Goal: Check status: Check status

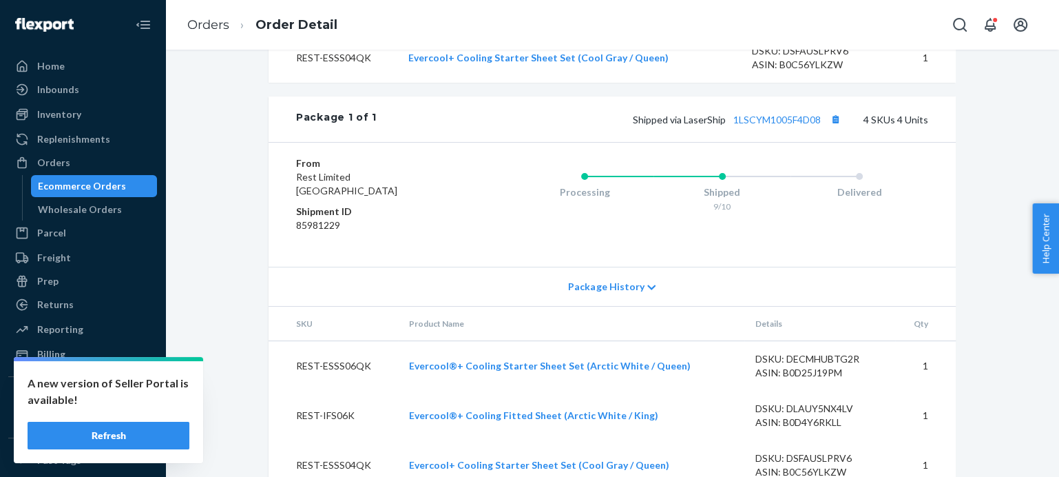
scroll to position [555, 0]
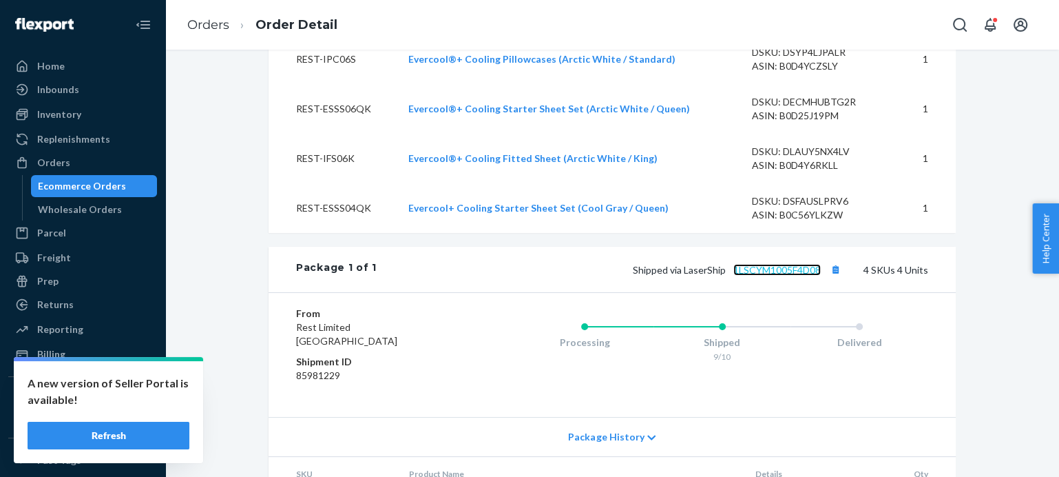
click at [770, 275] on link "1LSCYM1005F4D08" at bounding box center [776, 270] width 87 height 12
click at [198, 25] on link "Orders" at bounding box center [208, 24] width 42 height 15
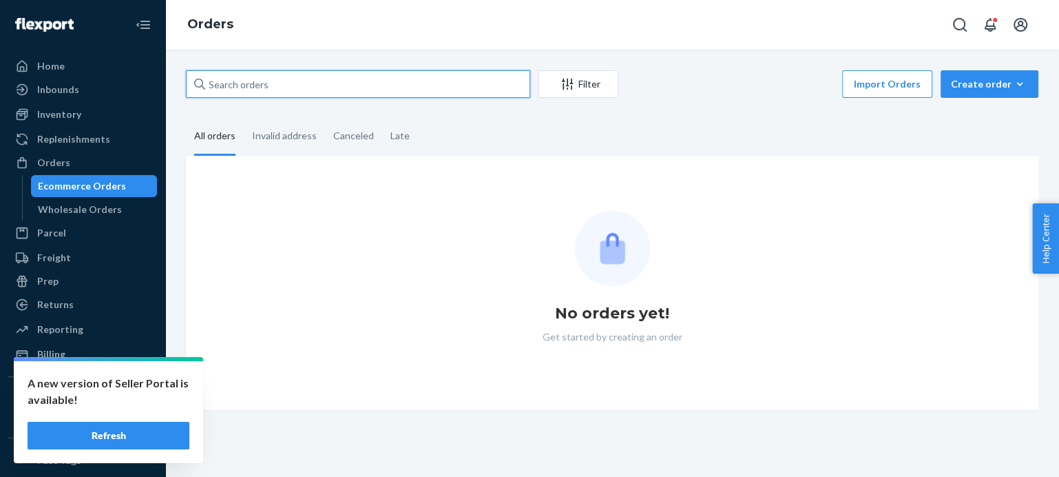
click at [265, 82] on input "text" at bounding box center [358, 84] width 344 height 28
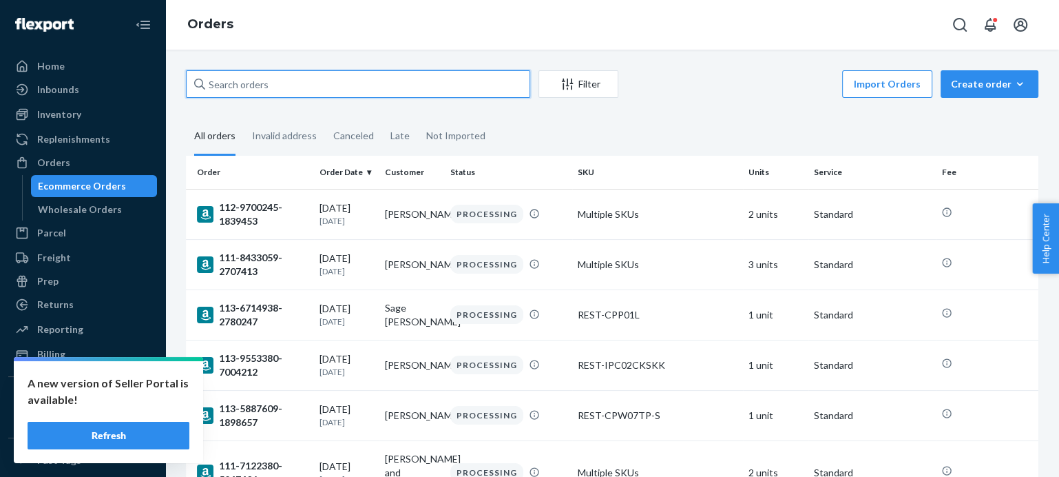
paste input "[URL][DOMAIN_NAME]"
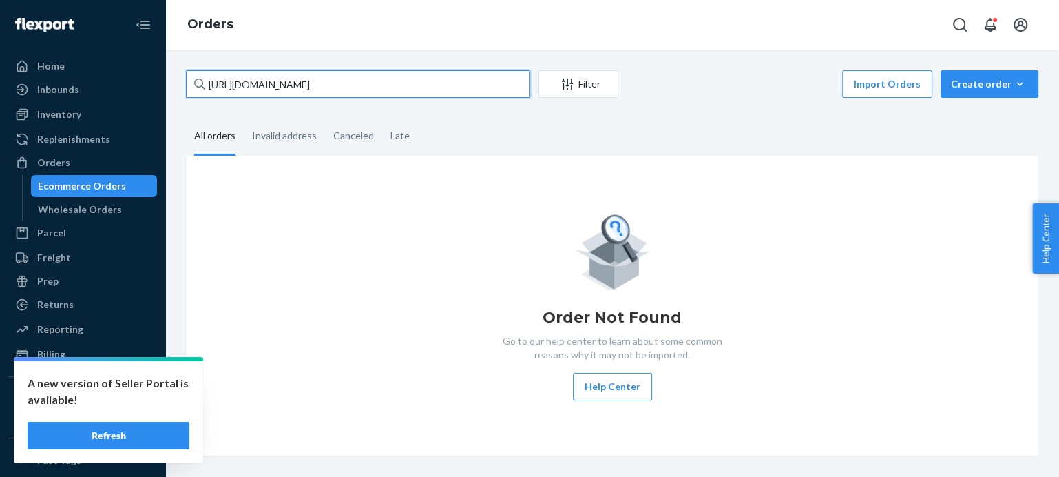
drag, startPoint x: 439, startPoint y: 86, endPoint x: 186, endPoint y: 85, distance: 253.4
click at [186, 85] on input "[URL][DOMAIN_NAME]" at bounding box center [358, 84] width 344 height 28
paste input "US25354475"
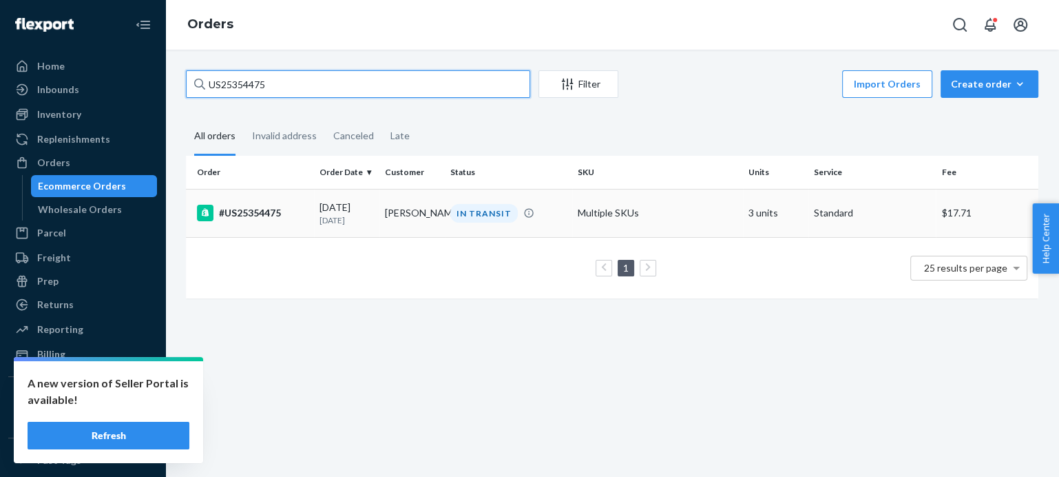
type input "US25354475"
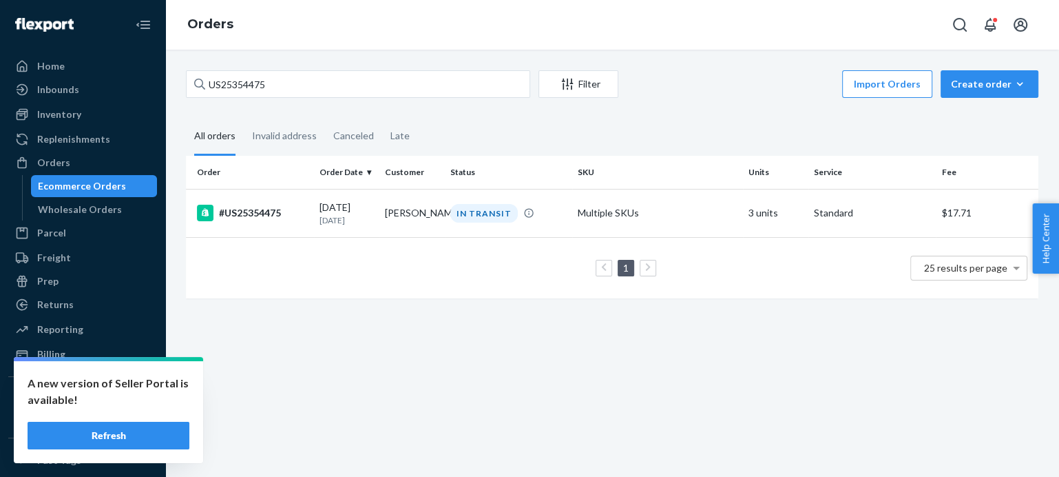
drag, startPoint x: 253, startPoint y: 210, endPoint x: 262, endPoint y: 167, distance: 43.6
click at [253, 210] on div "#US25354475" at bounding box center [253, 213] width 112 height 17
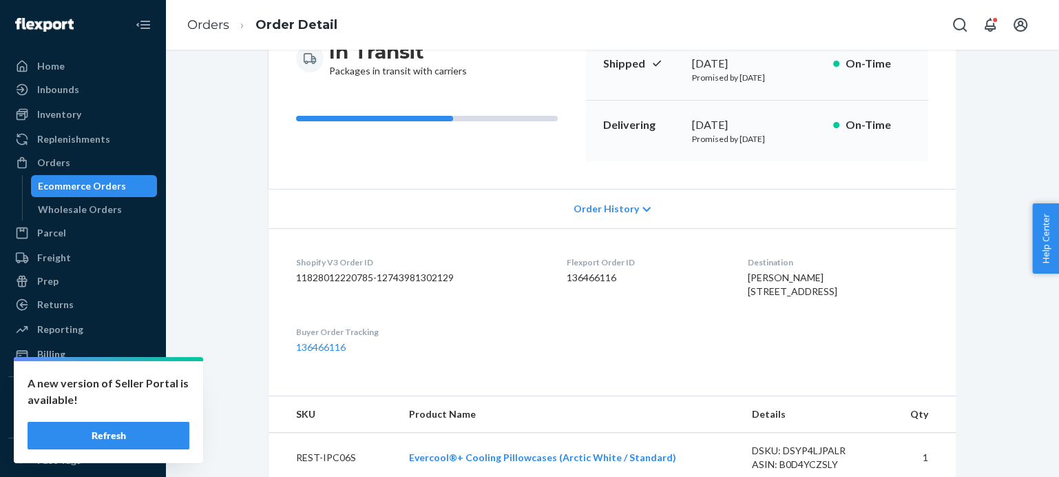
scroll to position [382, 0]
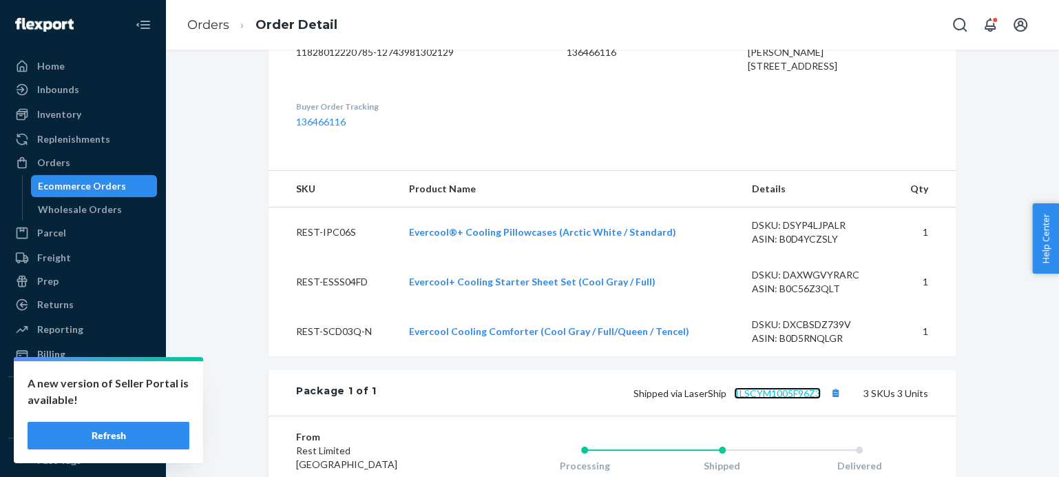
click at [788, 399] on link "1LSCYM1005F96Z3" at bounding box center [777, 393] width 87 height 12
click at [200, 25] on link "Orders" at bounding box center [208, 24] width 42 height 15
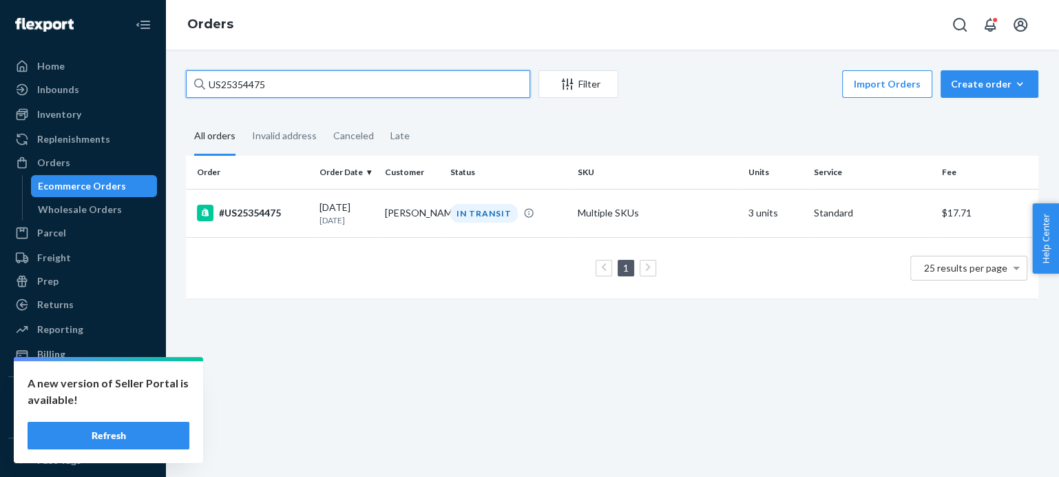
drag, startPoint x: 278, startPoint y: 82, endPoint x: 180, endPoint y: 82, distance: 97.8
click at [180, 82] on div "US25354475 Filter Import Orders Create order Ecommerce order Removal order All …" at bounding box center [612, 191] width 873 height 242
paste input "517"
type input "US25354517"
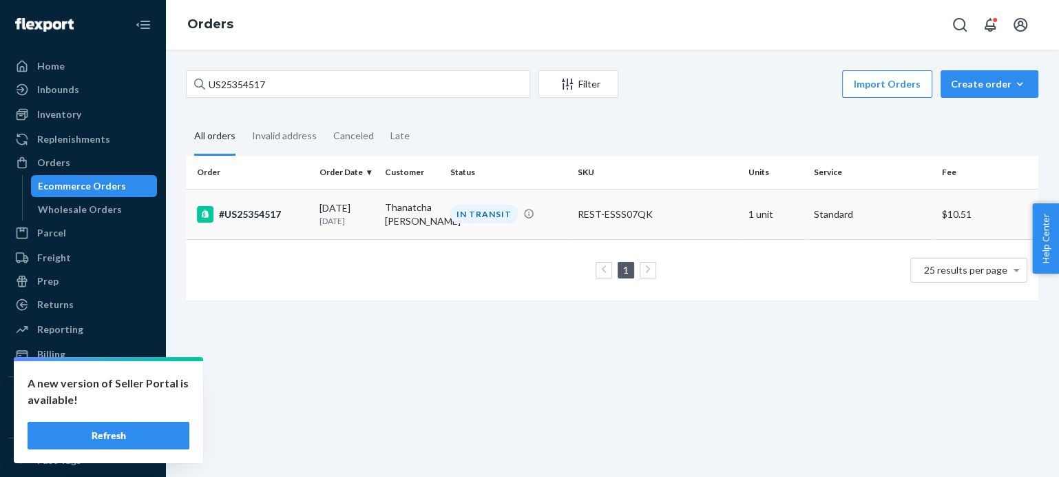
click at [255, 210] on div "#US25354517" at bounding box center [253, 214] width 112 height 17
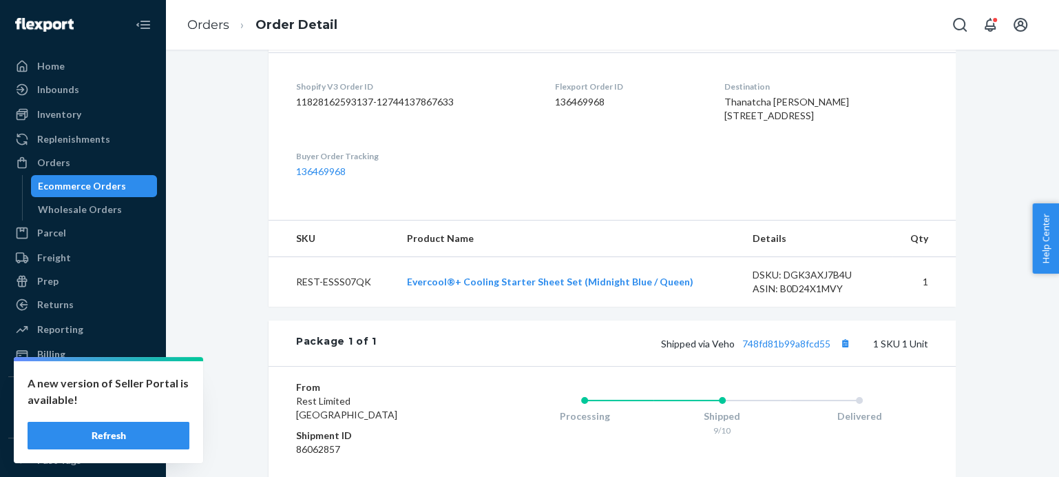
scroll to position [513, 0]
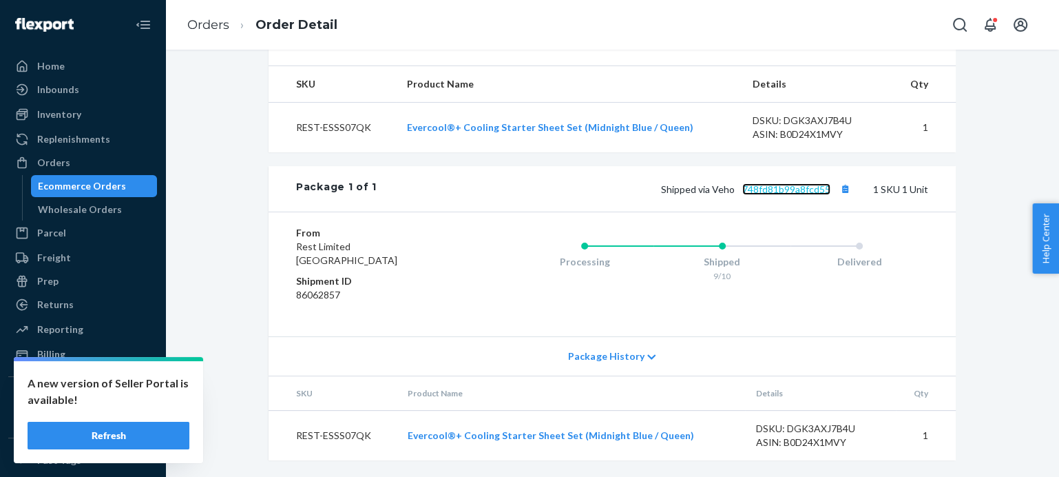
click at [784, 190] on link "748fd81b99a8fcd55" at bounding box center [786, 189] width 88 height 12
click at [199, 24] on link "Orders" at bounding box center [208, 24] width 42 height 15
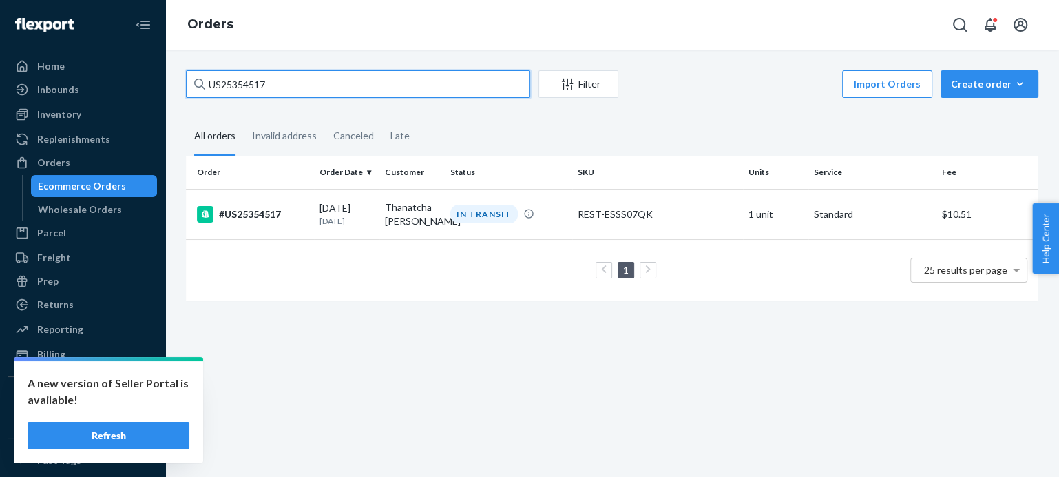
drag, startPoint x: 280, startPoint y: 83, endPoint x: 174, endPoint y: 80, distance: 106.1
click at [174, 80] on div "US25354517 Filter Import Orders Create order Ecommerce order Removal order All …" at bounding box center [612, 263] width 894 height 427
paste input "#US2535475"
type input "#US25354757"
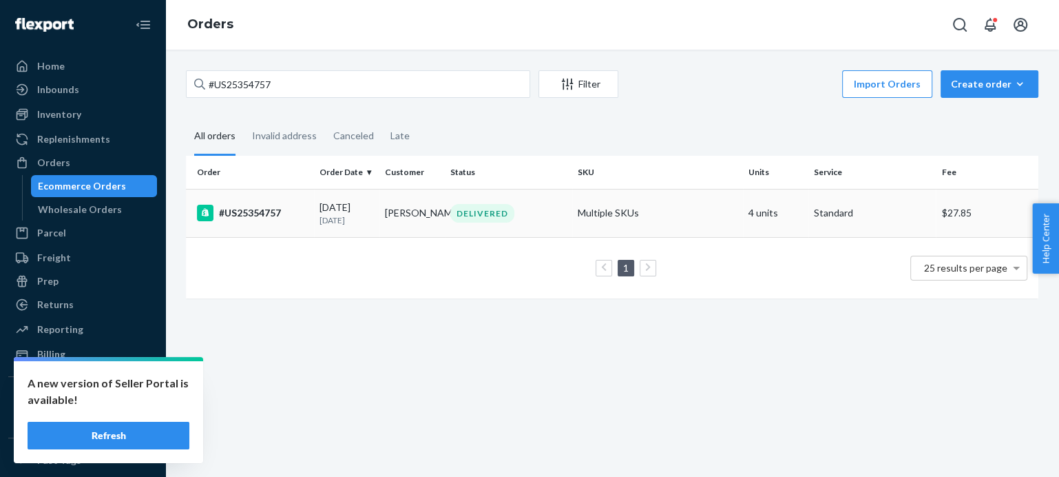
click at [261, 213] on div "#US25354757" at bounding box center [253, 213] width 112 height 17
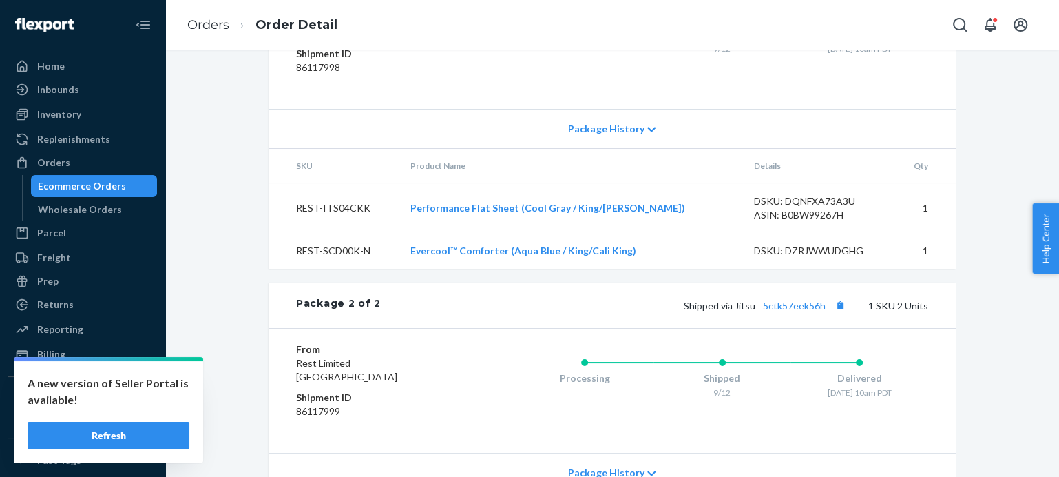
scroll to position [658, 0]
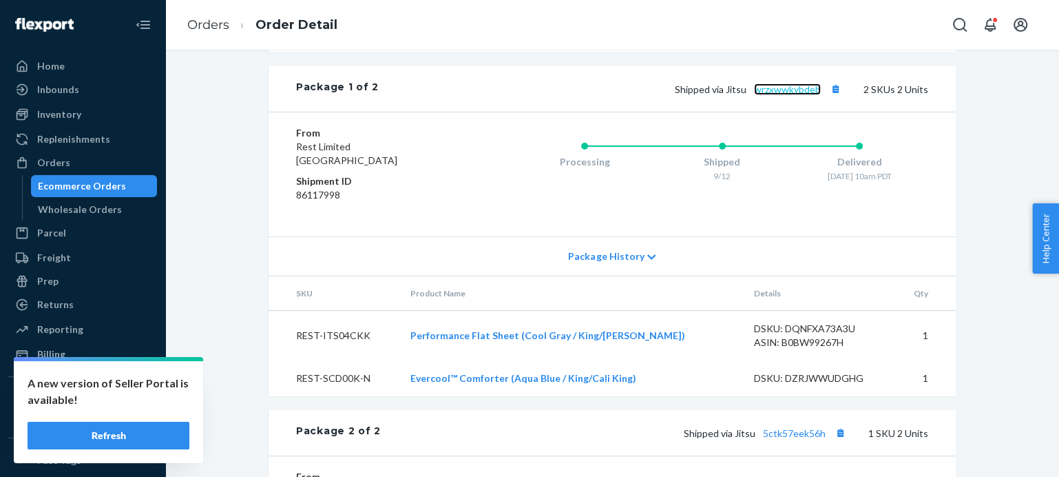
click at [791, 95] on link "wrzxwwkybdeb" at bounding box center [787, 89] width 67 height 12
click at [211, 22] on link "Orders" at bounding box center [208, 24] width 42 height 15
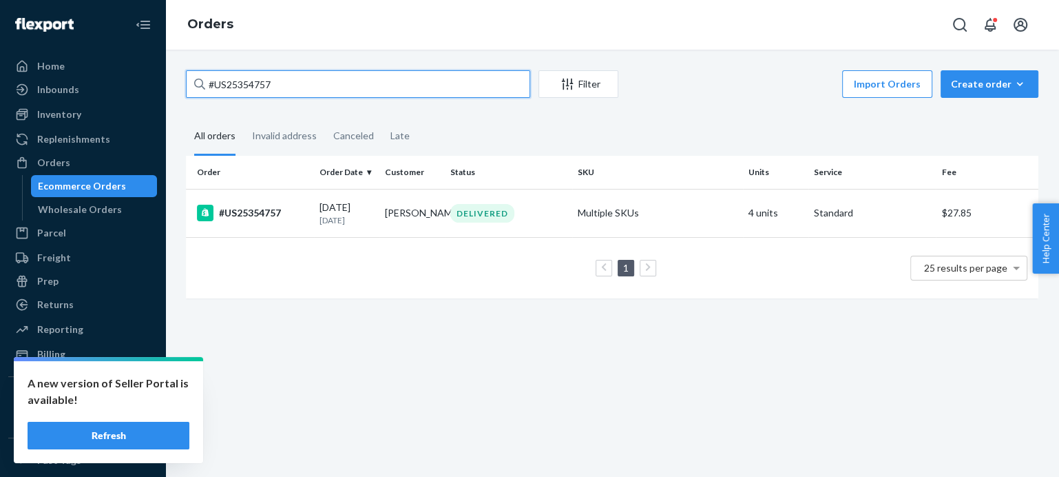
drag, startPoint x: 286, startPoint y: 85, endPoint x: 194, endPoint y: 87, distance: 93.0
click at [194, 87] on div "#US25354757" at bounding box center [358, 84] width 344 height 28
paste input "US25354785"
type input "US25354785"
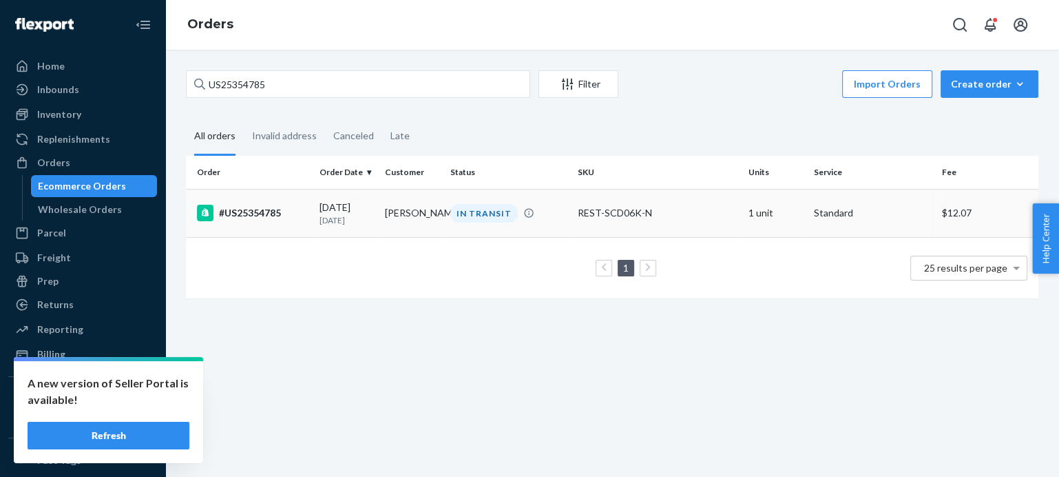
click at [255, 213] on div "#US25354785" at bounding box center [253, 213] width 112 height 17
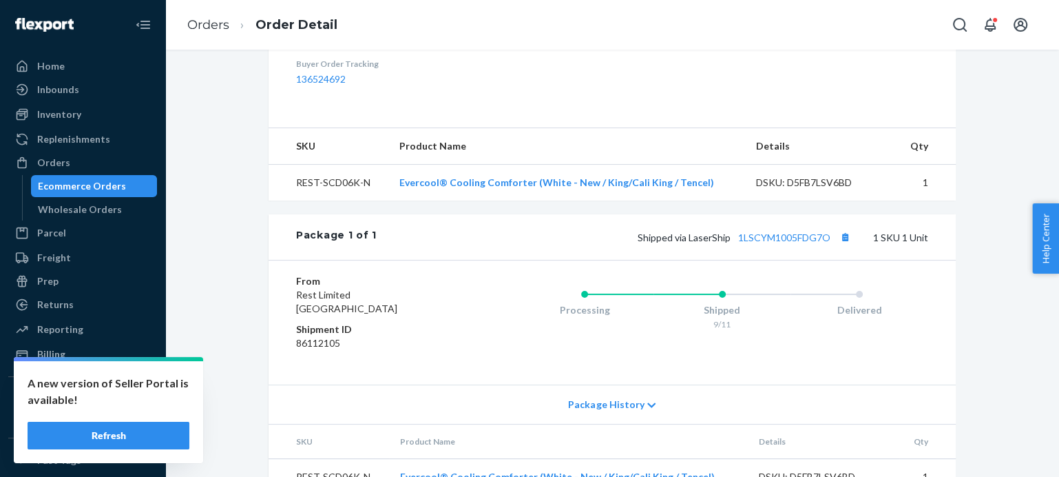
scroll to position [485, 0]
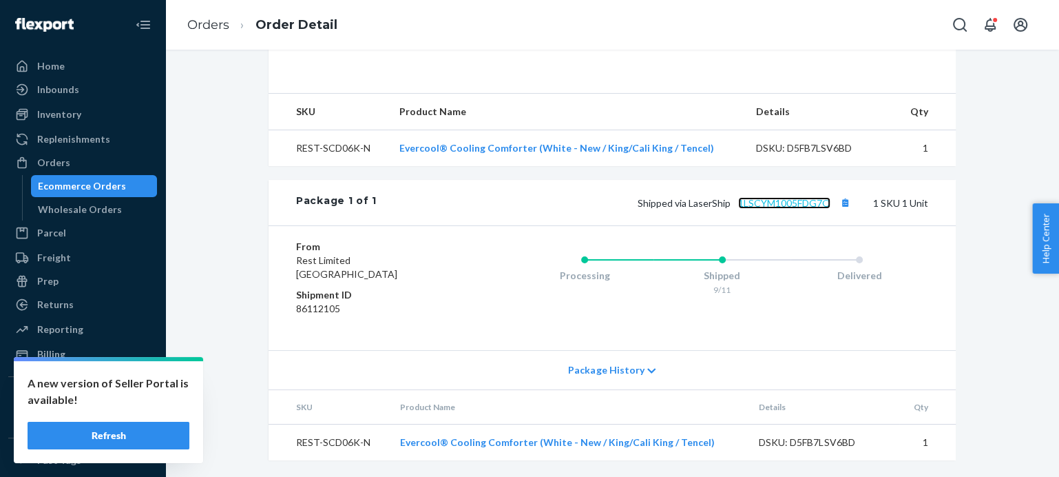
click at [781, 202] on link "1LSCYM1005FDG7O" at bounding box center [784, 203] width 92 height 12
click at [214, 28] on link "Orders" at bounding box center [208, 24] width 42 height 15
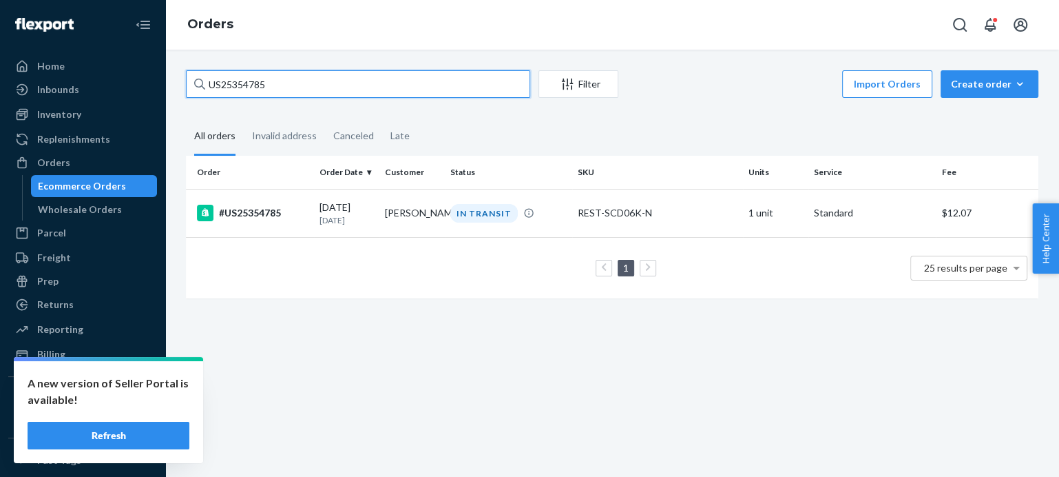
drag, startPoint x: 278, startPoint y: 83, endPoint x: 186, endPoint y: 96, distance: 93.1
click at [186, 96] on input "US25354785" at bounding box center [358, 84] width 344 height 28
paste input "PD4302883"
type input "PD4302883"
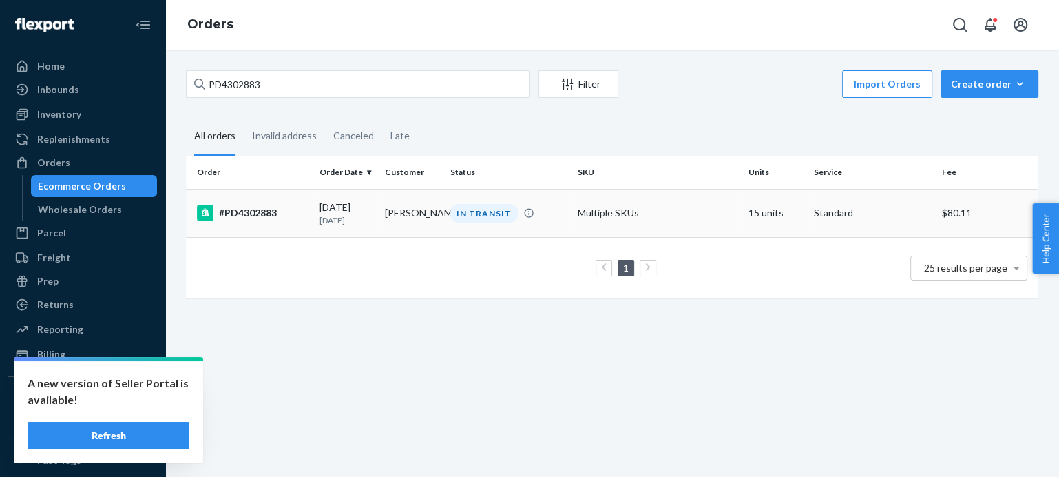
click at [250, 211] on div "#PD4302883" at bounding box center [253, 213] width 112 height 17
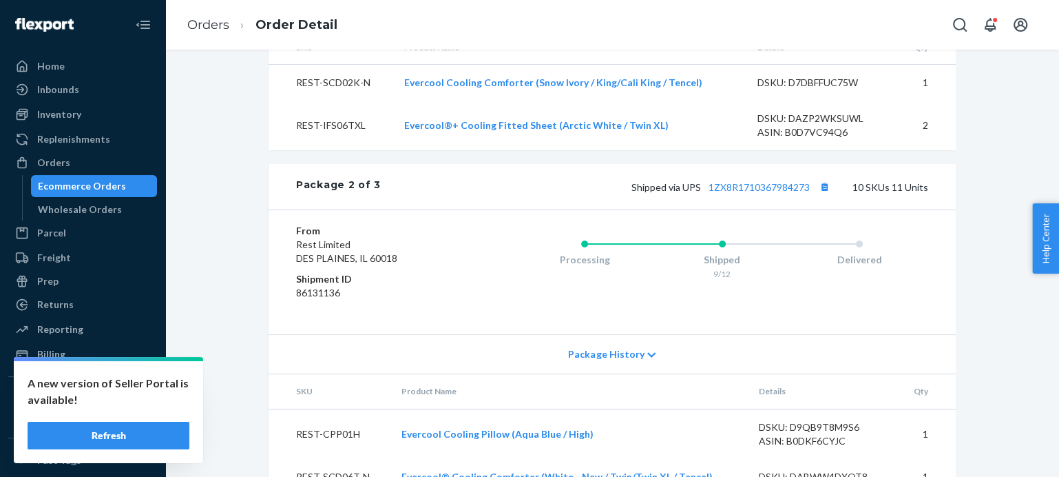
scroll to position [1406, 0]
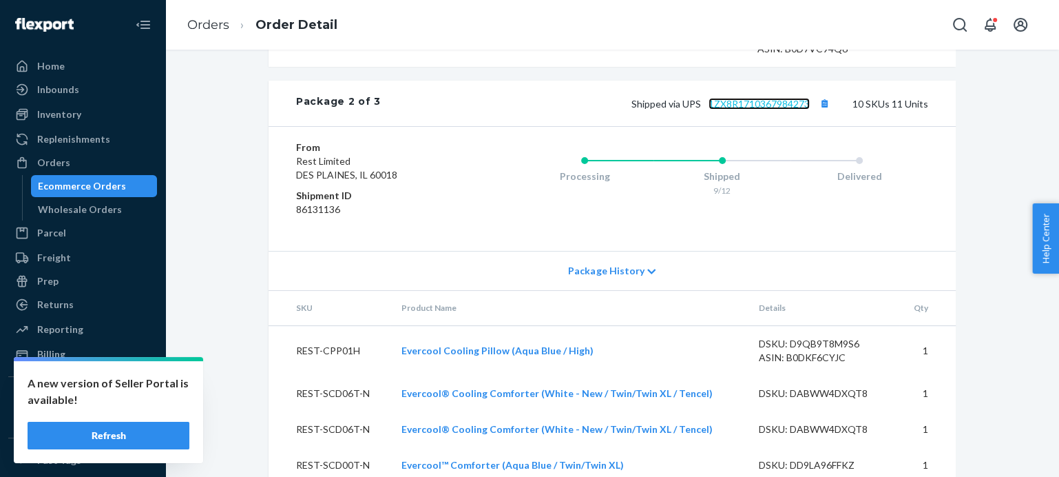
click at [739, 109] on link "1ZX8R1710367984273" at bounding box center [759, 104] width 101 height 12
click at [213, 24] on link "Orders" at bounding box center [208, 24] width 42 height 15
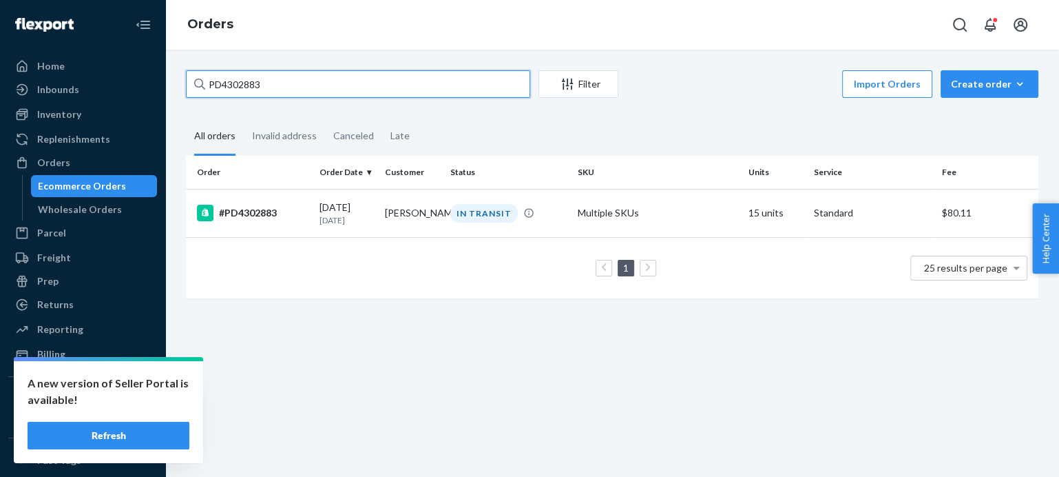
drag, startPoint x: 274, startPoint y: 92, endPoint x: 155, endPoint y: 87, distance: 119.2
click at [155, 87] on div "Home Inbounds Shipping Plans Problems Inventory Products Replenishments Orders …" at bounding box center [529, 238] width 1059 height 477
paste input "2464852"
type input "PD2464852"
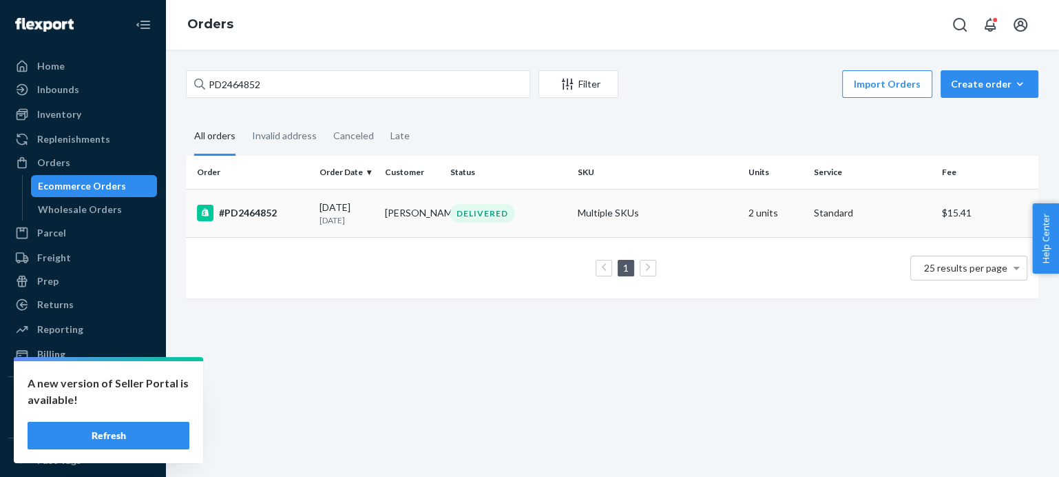
click at [258, 211] on div "#PD2464852" at bounding box center [253, 213] width 112 height 17
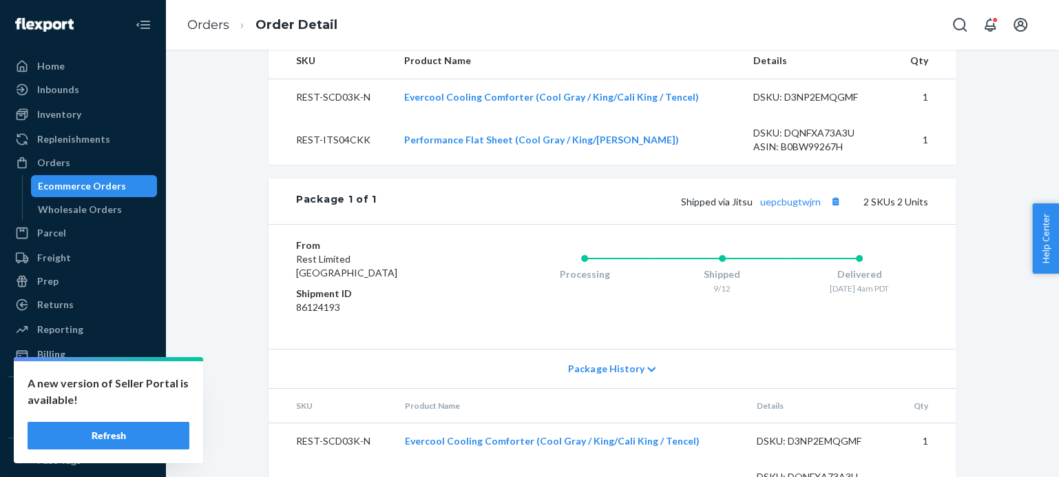
scroll to position [584, 0]
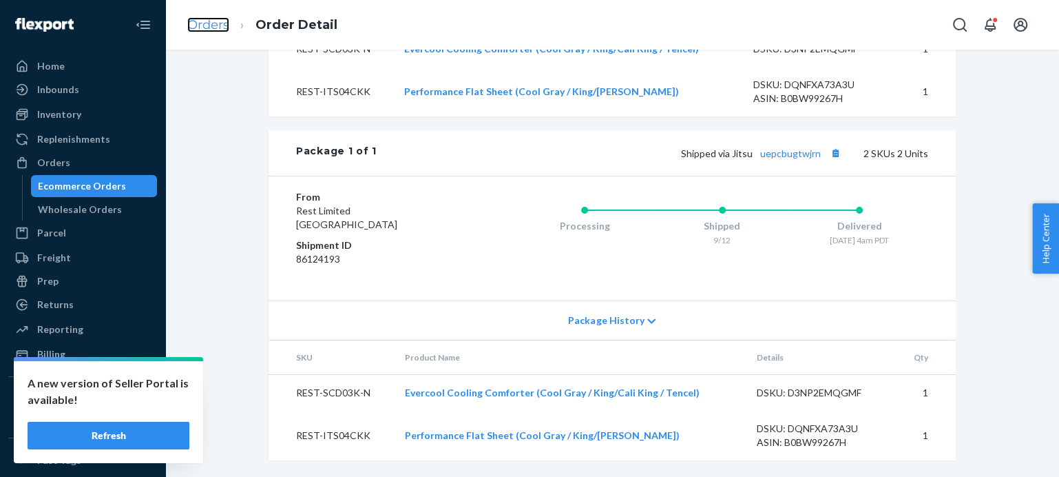
click at [211, 25] on link "Orders" at bounding box center [208, 24] width 42 height 15
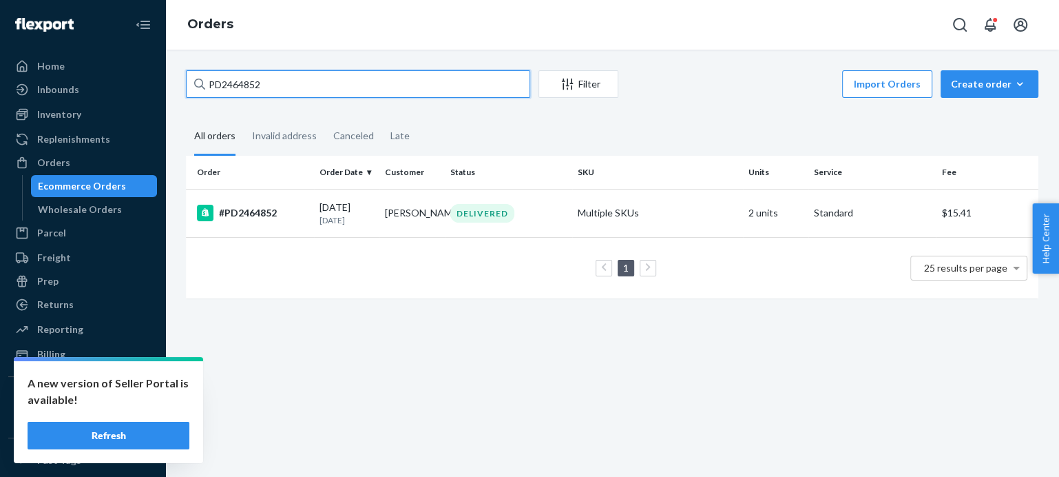
drag, startPoint x: 267, startPoint y: 92, endPoint x: 189, endPoint y: 77, distance: 78.5
click at [189, 77] on input "PD2464852" at bounding box center [358, 84] width 344 height 28
paste input "1789374"
type input "PD1789374"
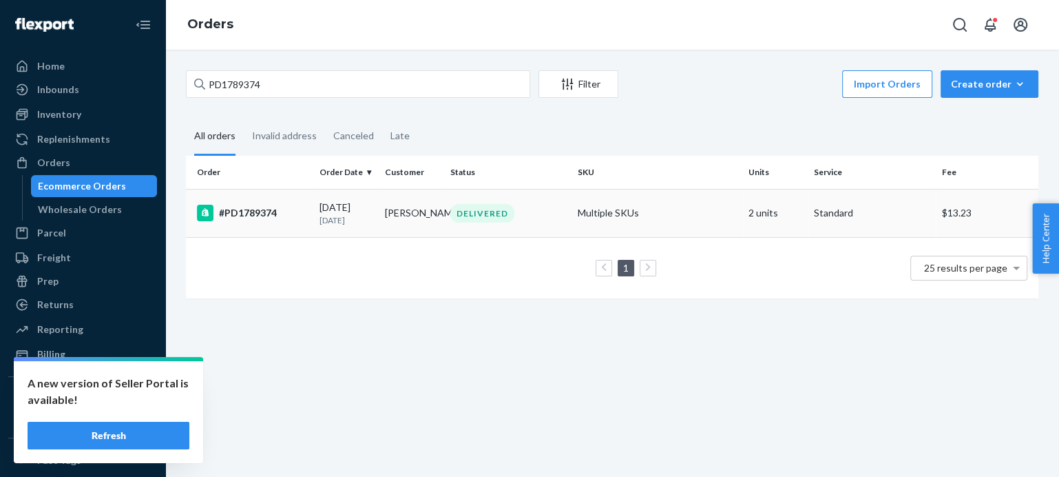
click at [247, 213] on div "#PD1789374" at bounding box center [253, 213] width 112 height 17
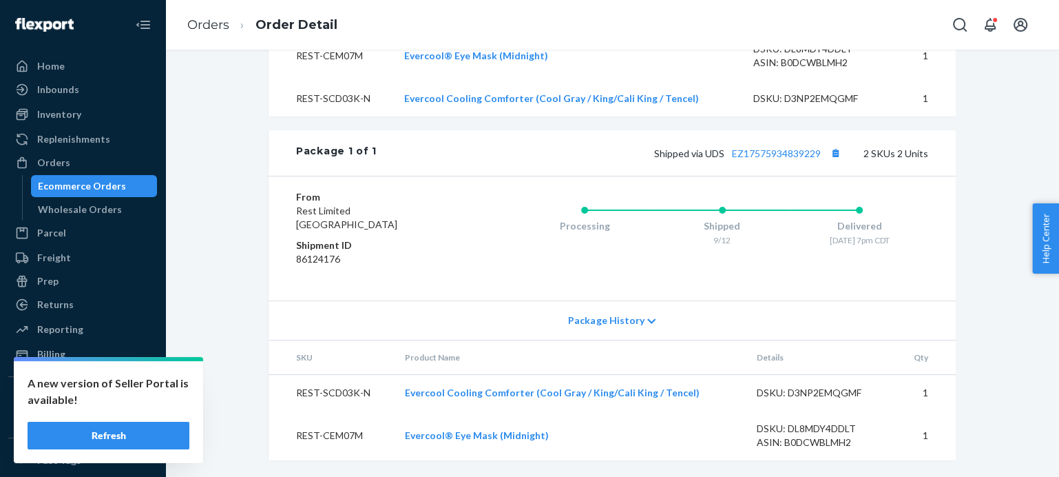
scroll to position [584, 0]
click at [780, 152] on link "EZ17575934839229" at bounding box center [776, 153] width 89 height 12
click at [207, 25] on link "Orders" at bounding box center [208, 24] width 42 height 15
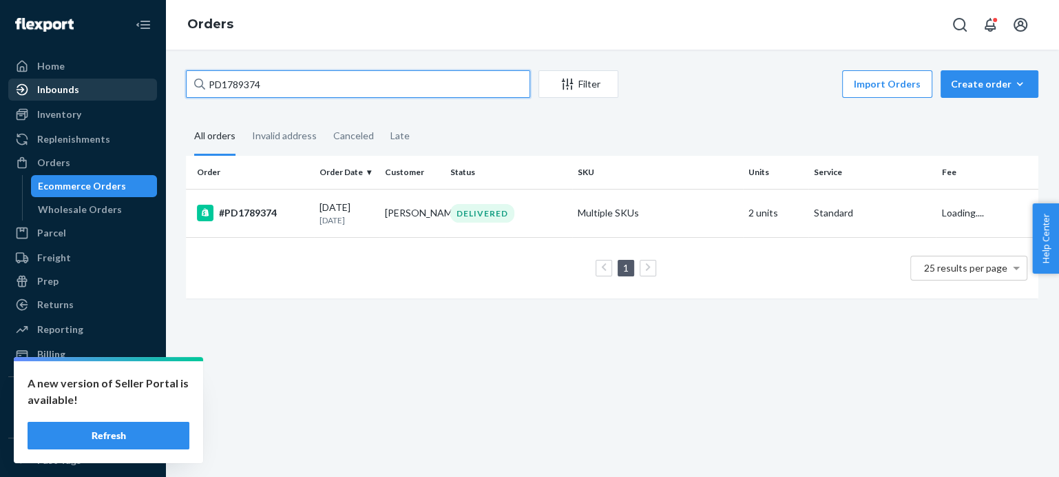
drag, startPoint x: 277, startPoint y: 85, endPoint x: 116, endPoint y: 80, distance: 161.2
click at [116, 80] on div "Home Inbounds Shipping Plans Problems Inventory Products Replenishments Orders …" at bounding box center [529, 238] width 1059 height 477
paste input "US25355080"
type input "US25355080"
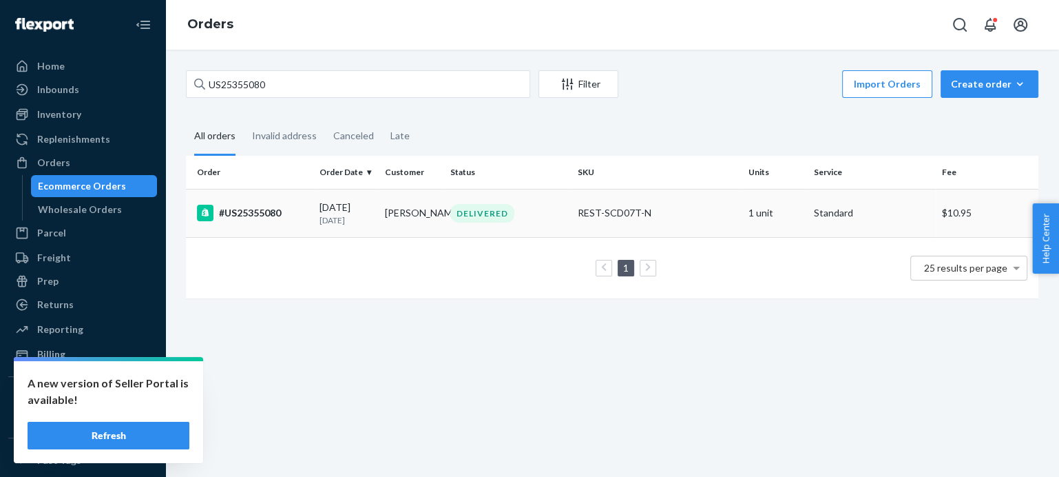
click at [258, 211] on div "#US25355080" at bounding box center [253, 213] width 112 height 17
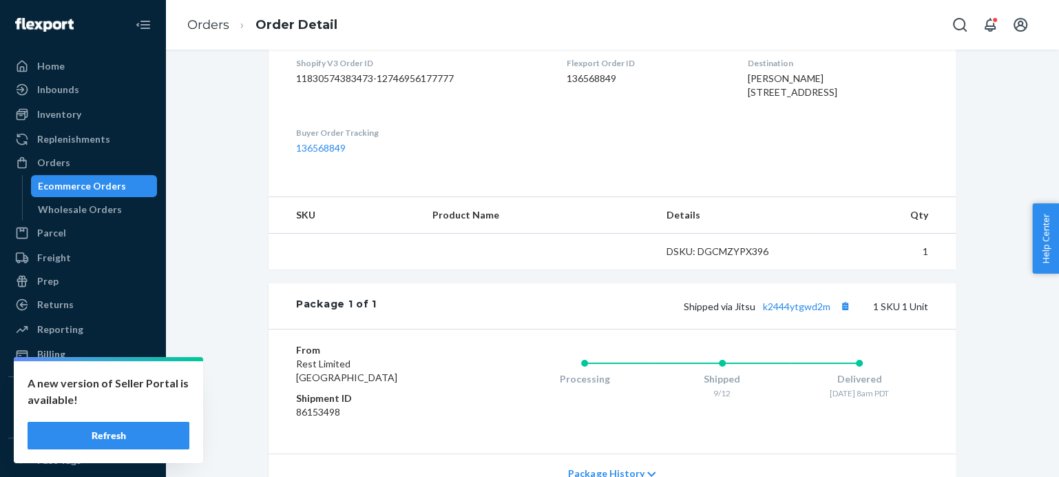
scroll to position [485, 0]
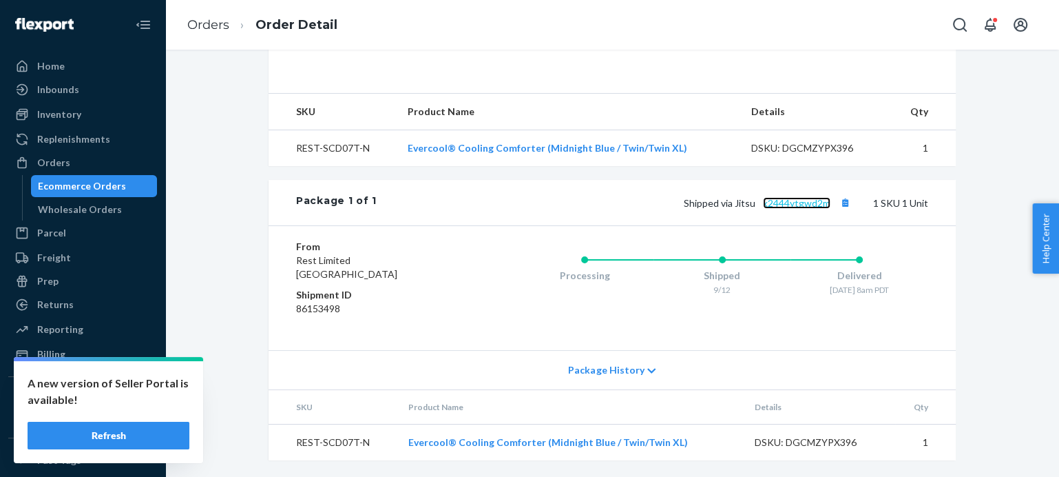
click at [792, 205] on link "k2444ytgwd2m" at bounding box center [796, 203] width 67 height 12
click at [213, 27] on link "Orders" at bounding box center [208, 24] width 42 height 15
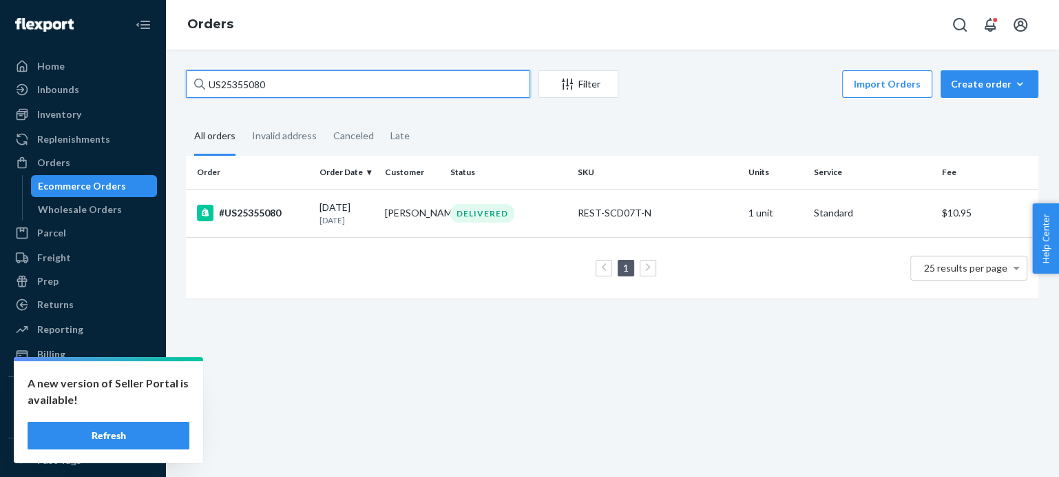
drag, startPoint x: 284, startPoint y: 88, endPoint x: 169, endPoint y: 88, distance: 114.3
click at [169, 88] on div "US25355080 Filter Import Orders Create order Ecommerce order Removal order All …" at bounding box center [612, 263] width 894 height 427
paste input "11"
type input "US25355110"
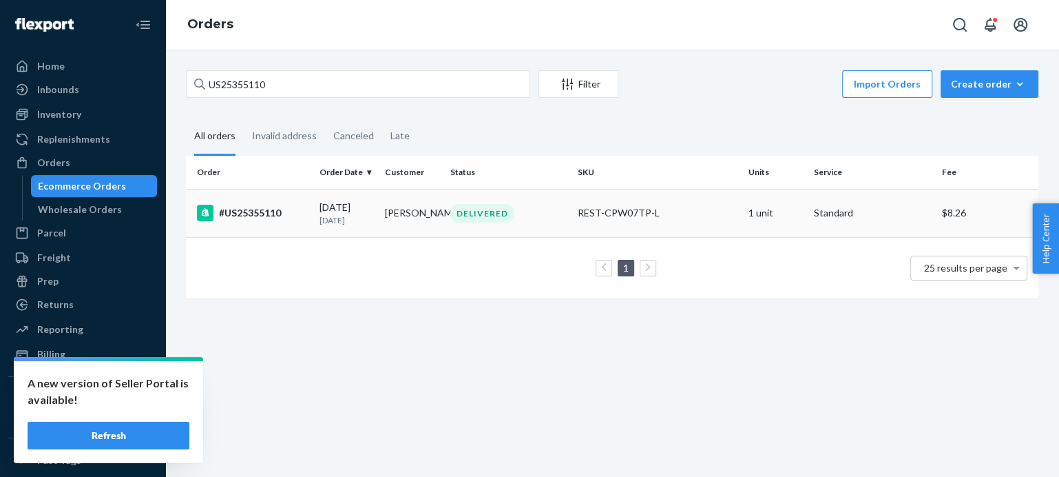
click at [264, 209] on div "#US25355110" at bounding box center [253, 213] width 112 height 17
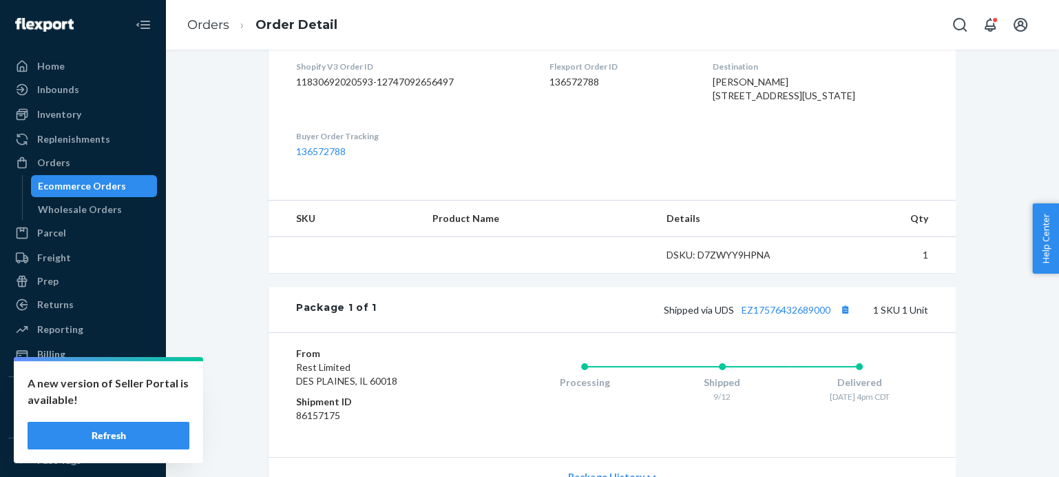
scroll to position [485, 0]
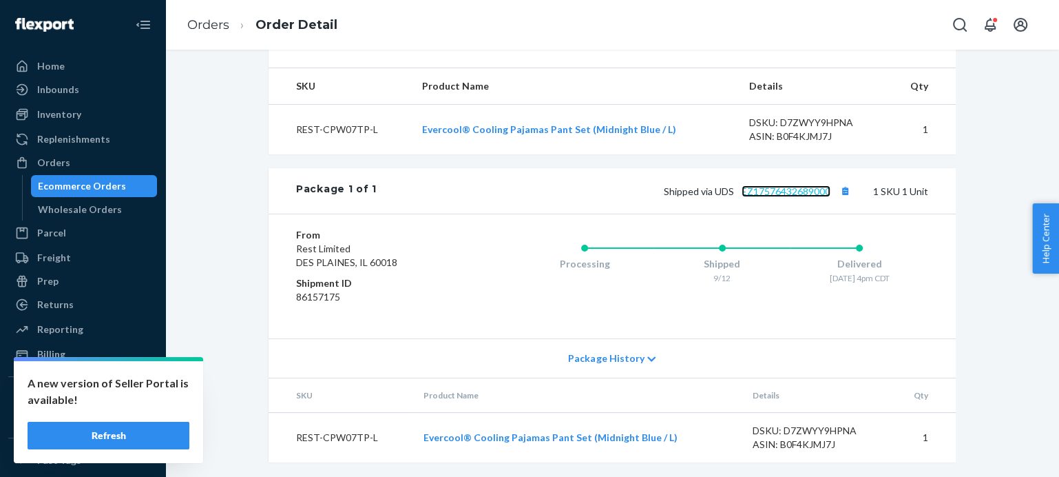
click at [768, 197] on link "EZ17576432689000" at bounding box center [786, 191] width 89 height 12
click at [207, 26] on link "Orders" at bounding box center [208, 24] width 42 height 15
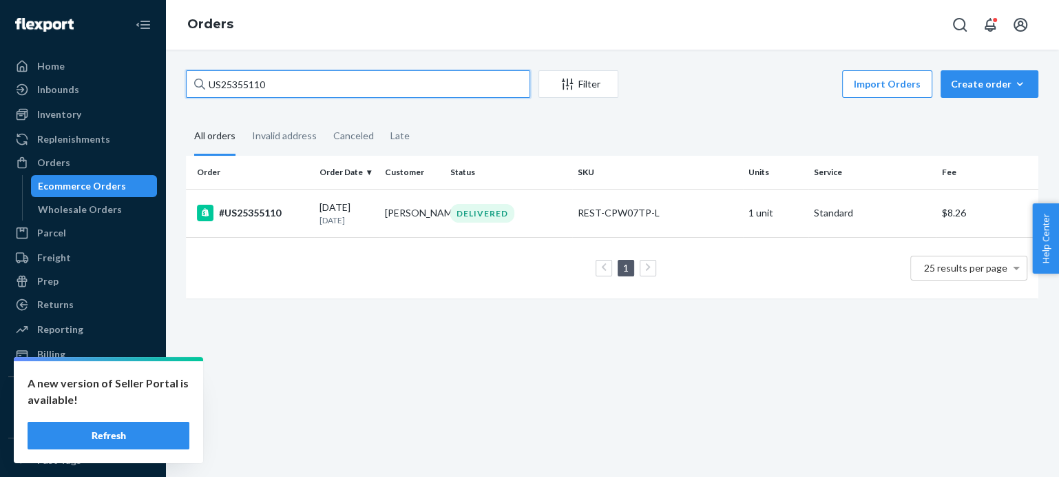
drag, startPoint x: 275, startPoint y: 85, endPoint x: 159, endPoint y: 78, distance: 115.9
click at [159, 78] on div "Home Inbounds Shipping Plans Problems Inventory Products Replenishments Orders …" at bounding box center [529, 238] width 1059 height 477
paste input "85"
type input "US25355185"
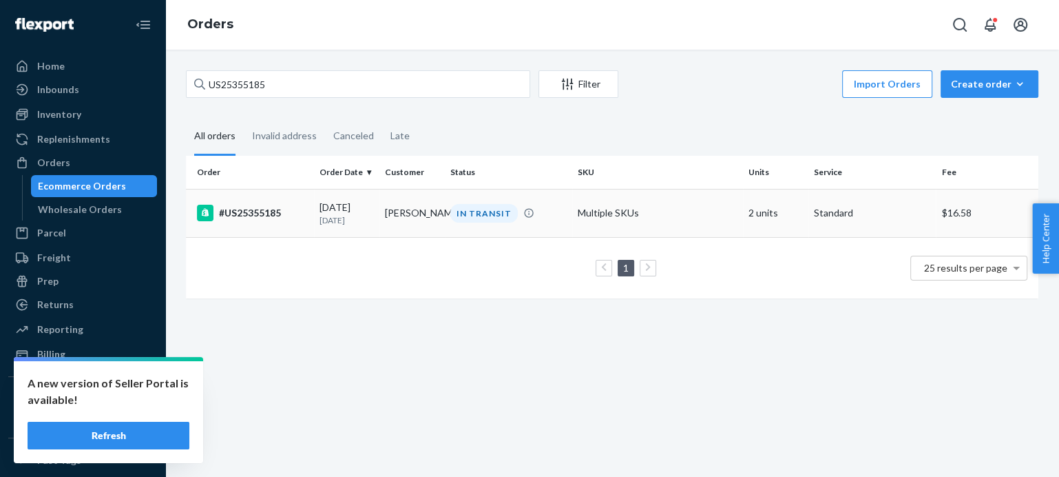
click at [236, 208] on div "#US25355185" at bounding box center [253, 213] width 112 height 17
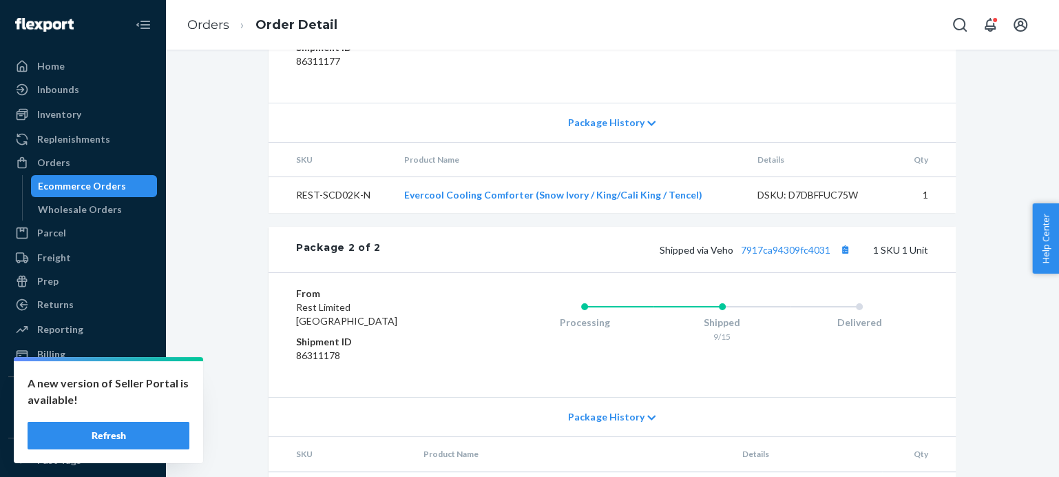
scroll to position [765, 0]
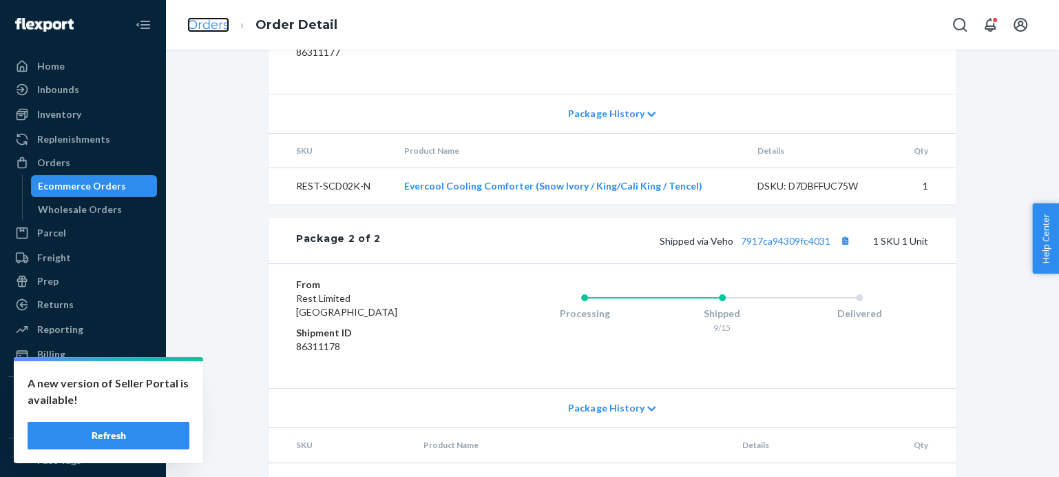
click at [207, 28] on link "Orders" at bounding box center [208, 24] width 42 height 15
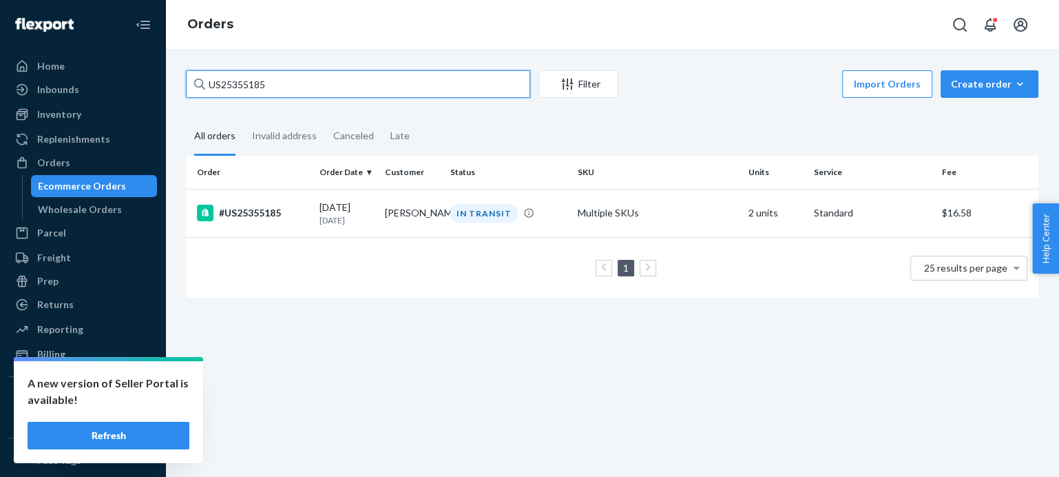
drag, startPoint x: 289, startPoint y: 82, endPoint x: 171, endPoint y: 74, distance: 118.0
click at [171, 74] on div "US25355185 Filter Import Orders Create order Ecommerce order Removal order All …" at bounding box center [612, 263] width 894 height 427
paste input "PD3262360"
type input "PD3262360"
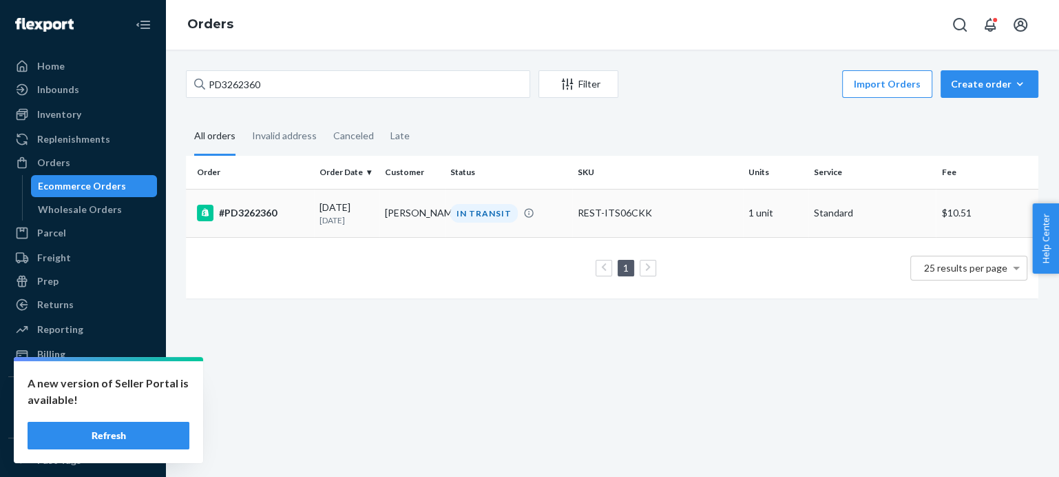
click at [264, 211] on div "#PD3262360" at bounding box center [253, 213] width 112 height 17
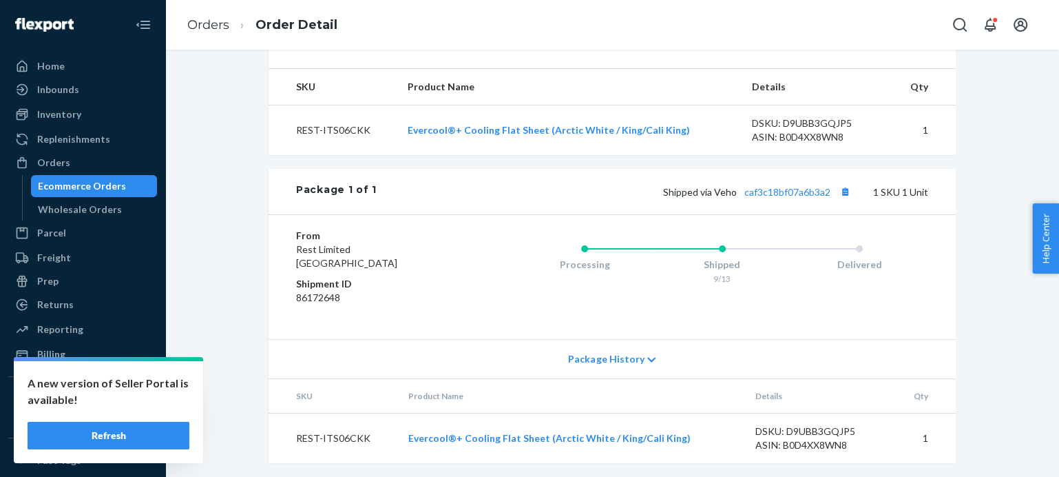
scroll to position [510, 0]
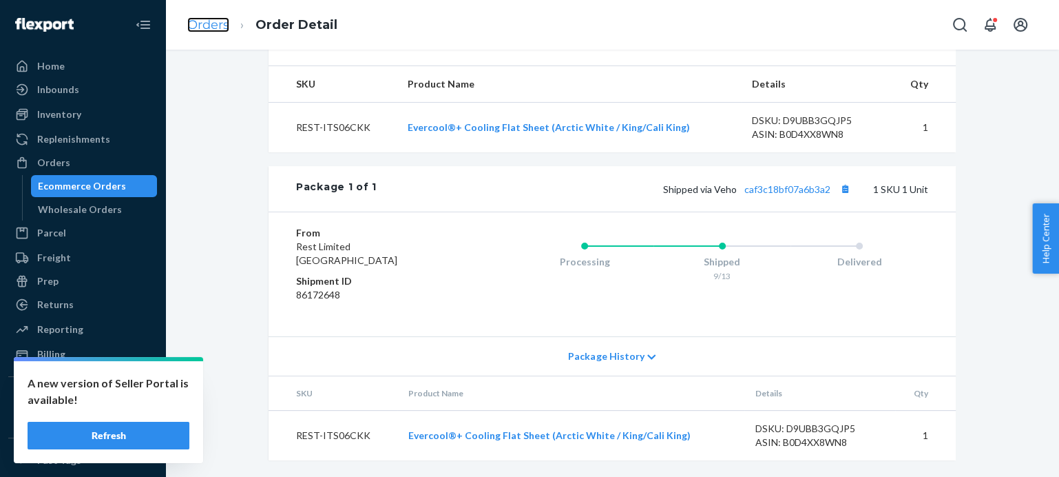
click at [214, 25] on link "Orders" at bounding box center [208, 24] width 42 height 15
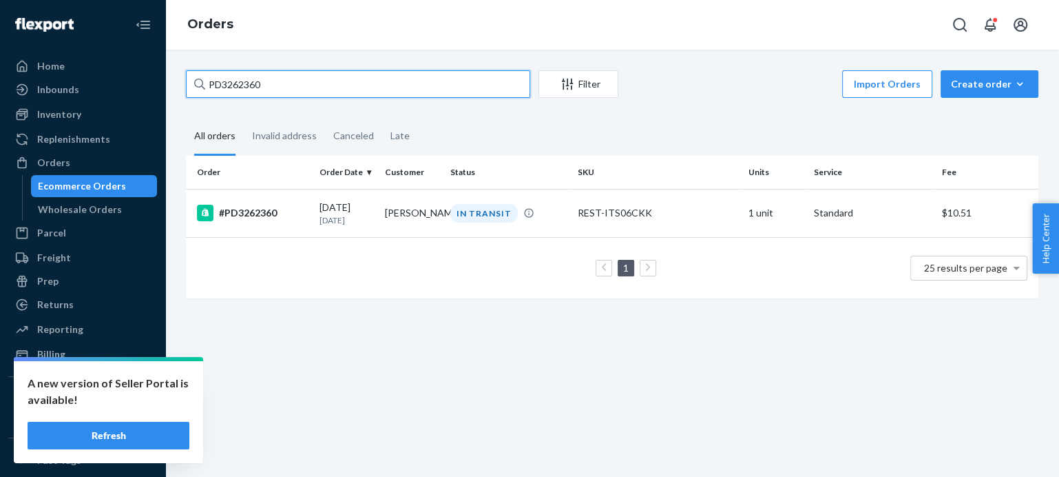
drag, startPoint x: 276, startPoint y: 85, endPoint x: 189, endPoint y: 85, distance: 87.5
click at [189, 85] on input "PD3262360" at bounding box center [358, 84] width 344 height 28
paste input "1616823"
type input "PD1616823"
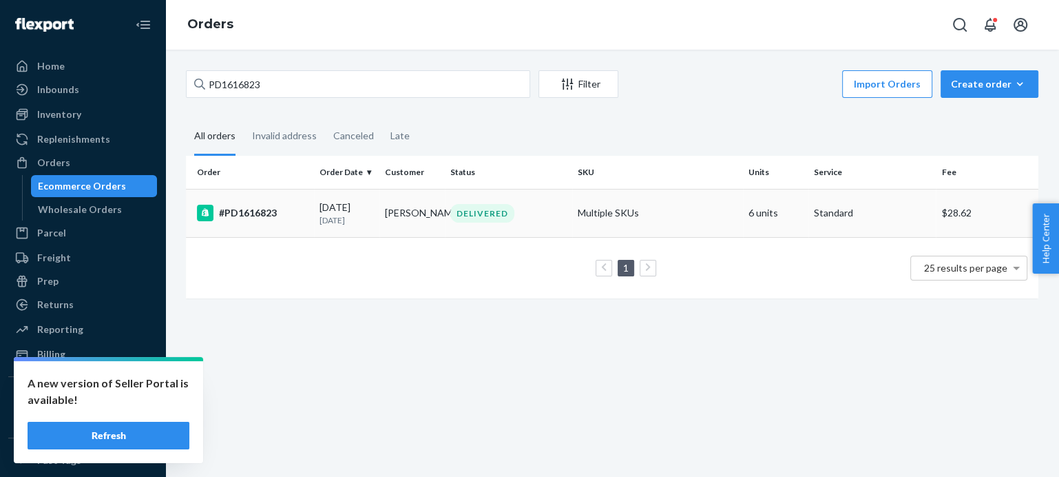
click at [229, 205] on div "#PD1616823" at bounding box center [253, 213] width 112 height 17
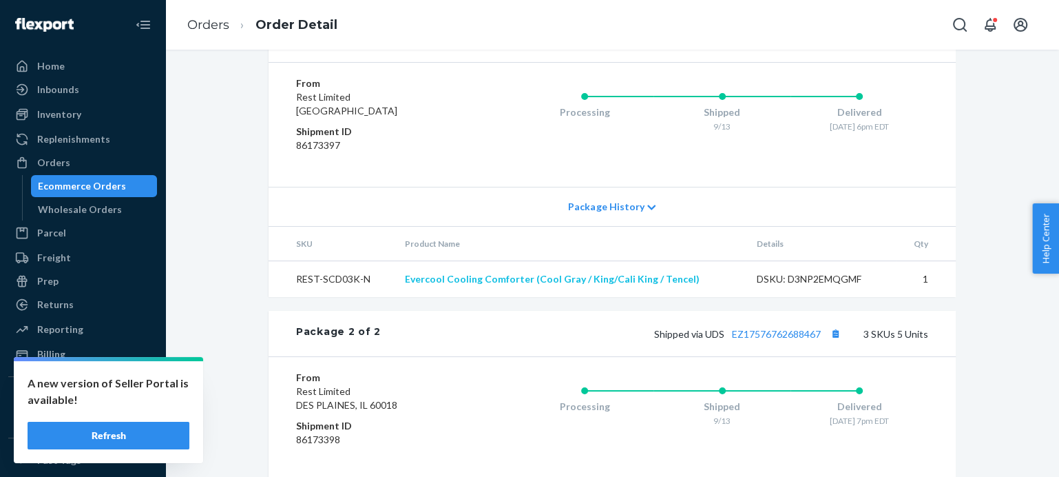
scroll to position [658, 0]
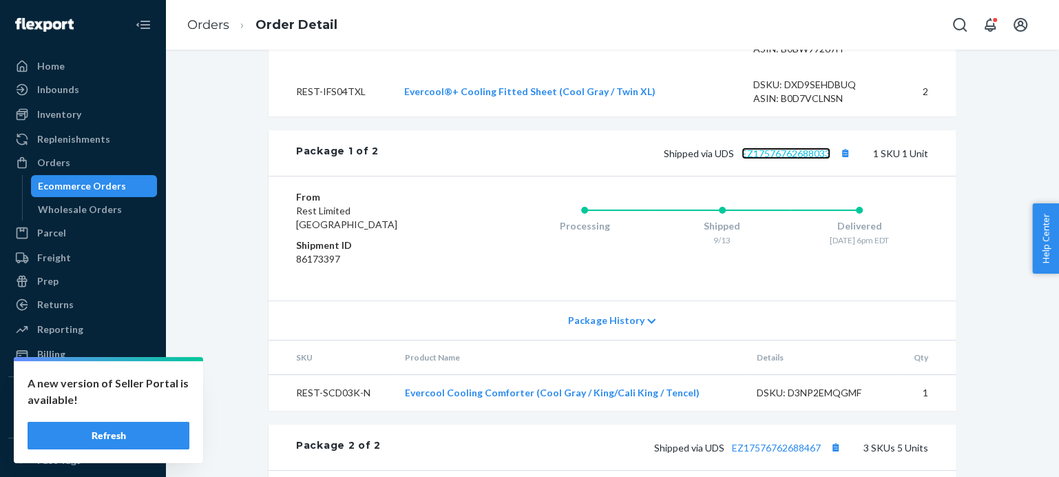
click at [765, 159] on link "EZ17576762688033" at bounding box center [786, 153] width 89 height 12
click at [208, 26] on link "Orders" at bounding box center [208, 24] width 42 height 15
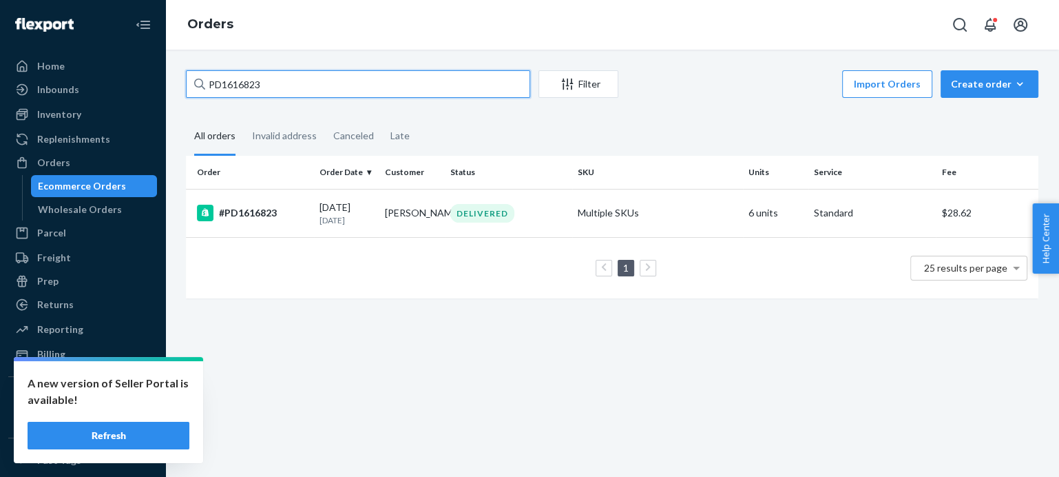
drag, startPoint x: 273, startPoint y: 88, endPoint x: 176, endPoint y: 86, distance: 96.4
click at [176, 86] on div "PD1616823 Filter Import Orders Create order Ecommerce order Removal order All o…" at bounding box center [612, 191] width 873 height 242
paste input "US25355317"
type input "US25355317"
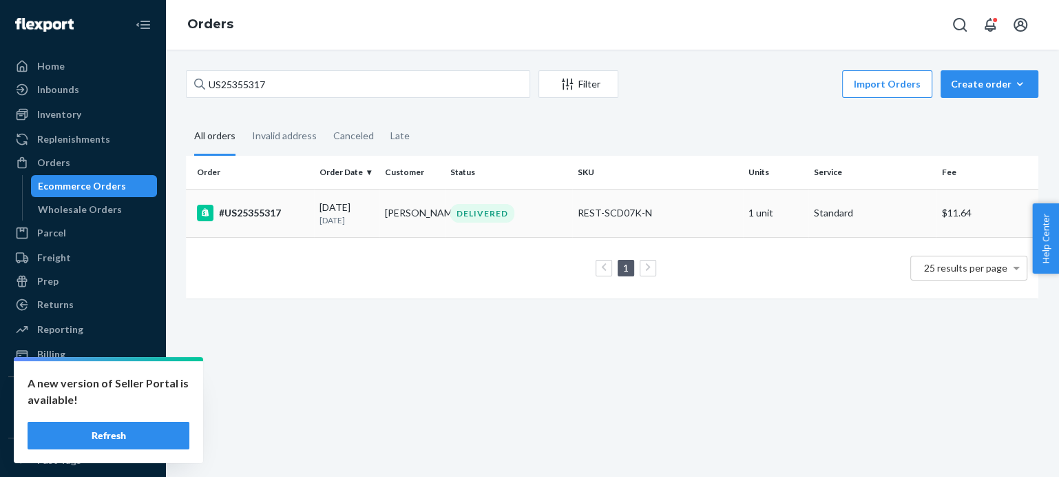
click at [255, 210] on div "#US25355317" at bounding box center [253, 213] width 112 height 17
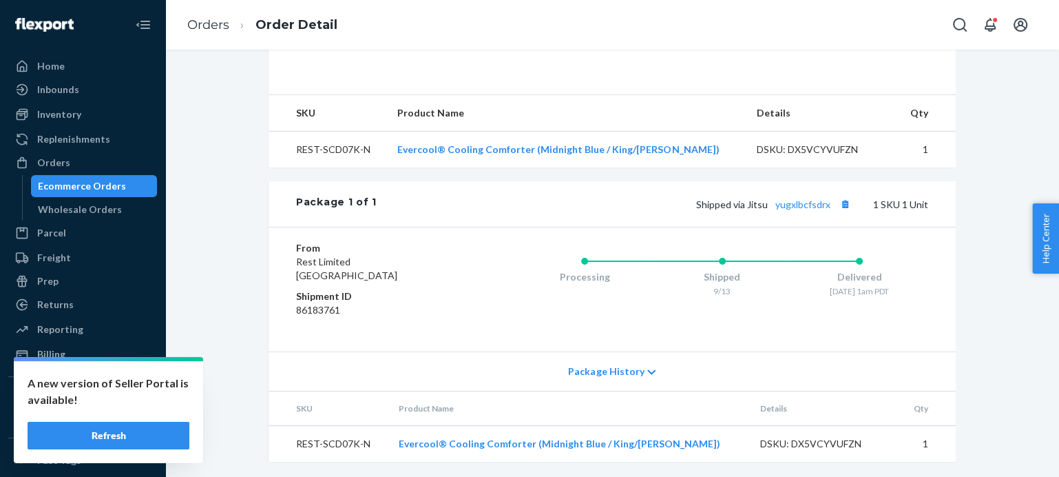
scroll to position [485, 0]
click at [788, 204] on link "yugxlbcfsdrx" at bounding box center [802, 203] width 55 height 12
click at [202, 25] on link "Orders" at bounding box center [208, 24] width 42 height 15
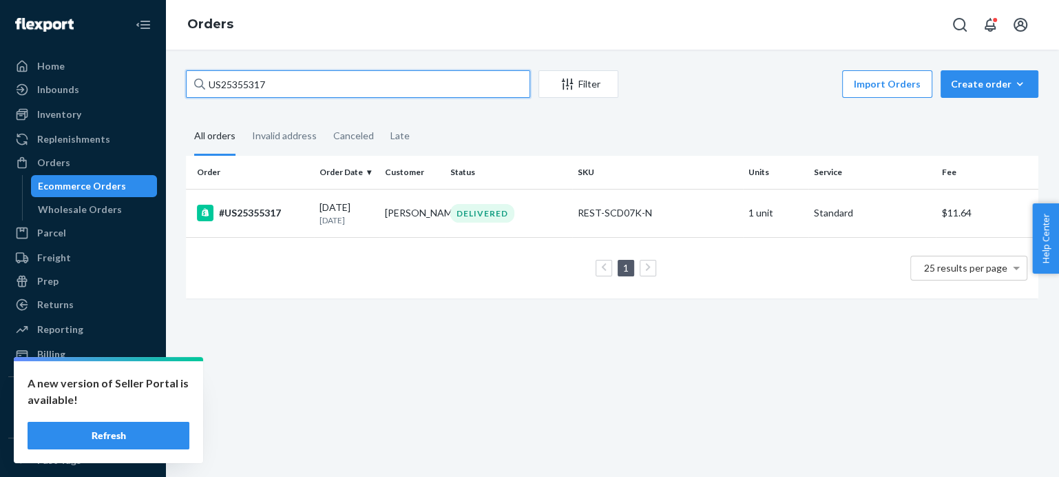
drag, startPoint x: 275, startPoint y: 85, endPoint x: 187, endPoint y: 85, distance: 88.1
click at [187, 85] on input "US25355317" at bounding box center [358, 84] width 344 height 28
paste input "40"
type input "US25355340"
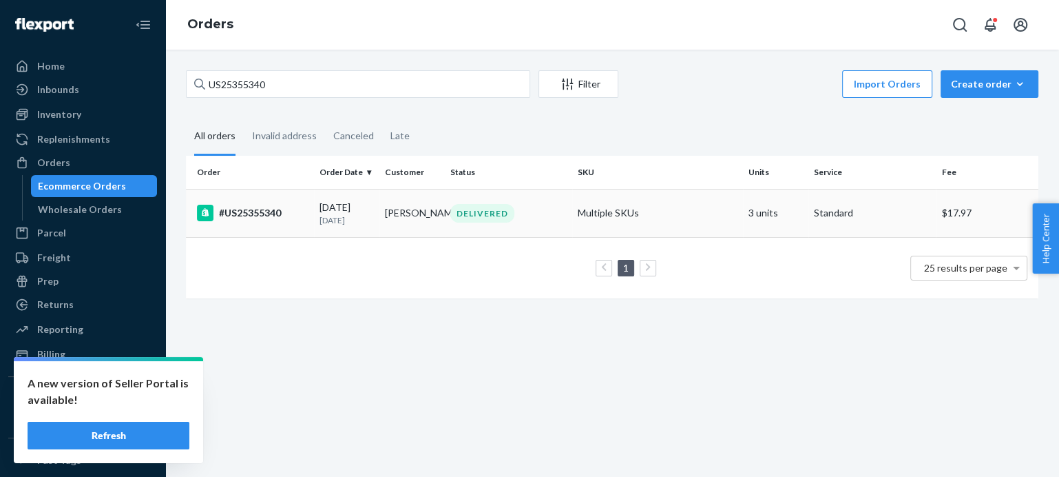
click at [267, 214] on div "#US25355340" at bounding box center [253, 213] width 112 height 17
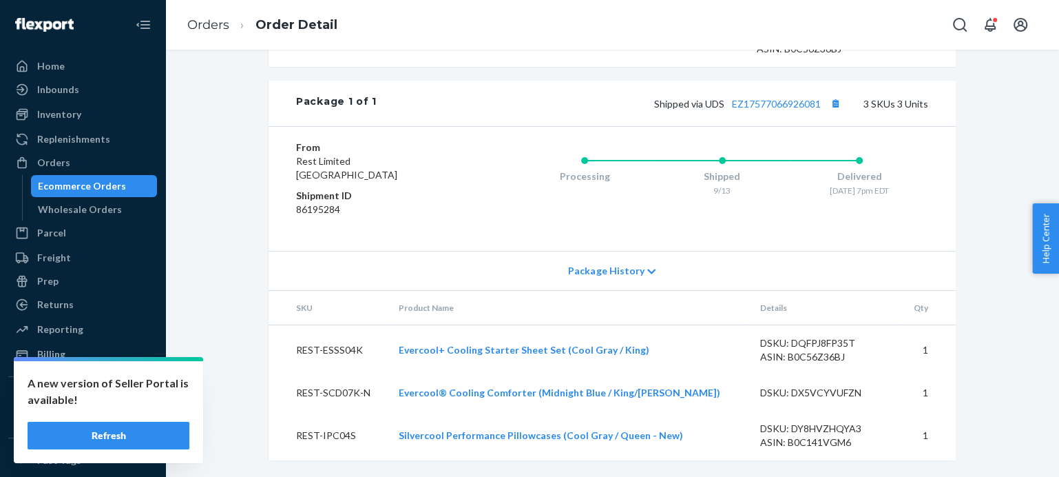
scroll to position [683, 0]
click at [773, 105] on link "EZ17577066926081" at bounding box center [776, 104] width 89 height 12
click at [202, 27] on link "Orders" at bounding box center [208, 24] width 42 height 15
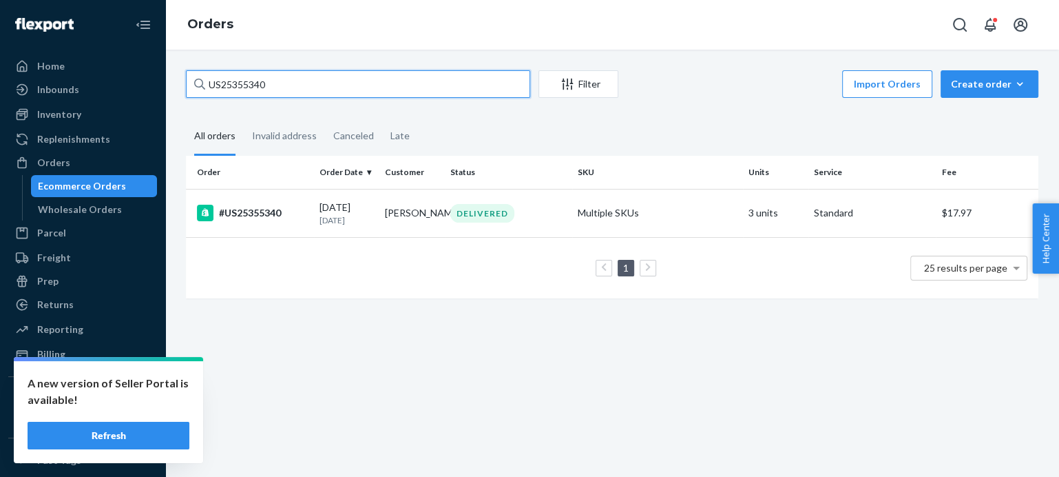
drag, startPoint x: 280, startPoint y: 87, endPoint x: 174, endPoint y: 81, distance: 107.0
click at [174, 81] on div "US25355340 Filter Import Orders Create order Ecommerce order Removal order All …" at bounding box center [612, 263] width 894 height 427
paste input "6"
type input "US25355346"
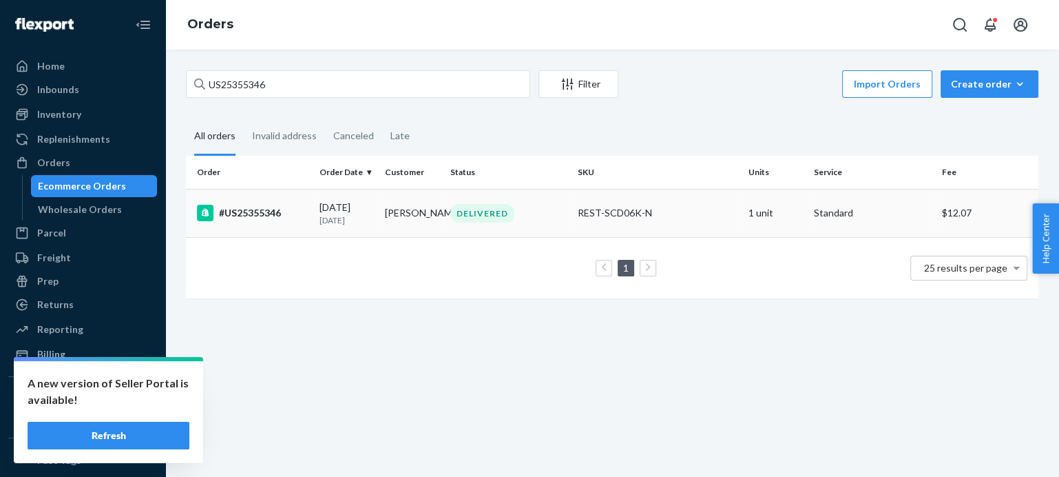
click at [264, 213] on div "#US25355346" at bounding box center [253, 213] width 112 height 17
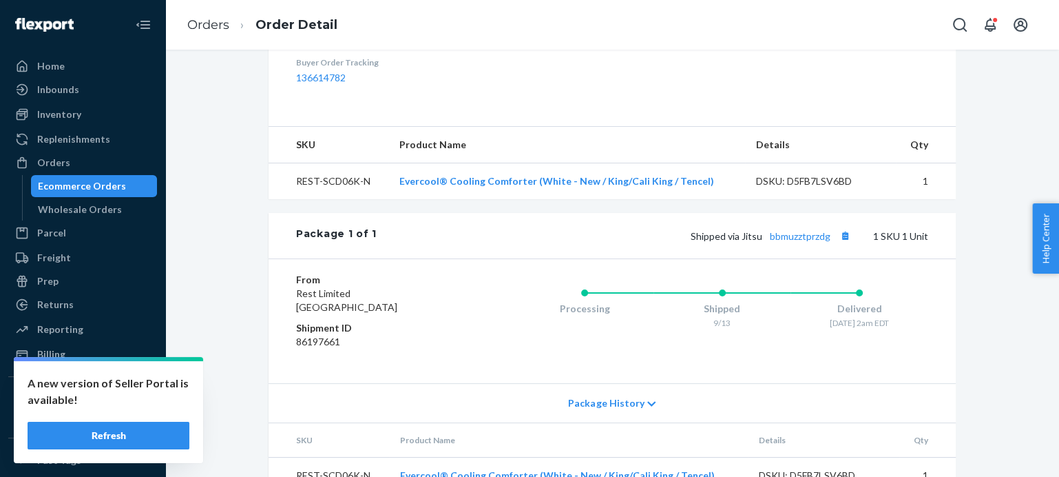
scroll to position [485, 0]
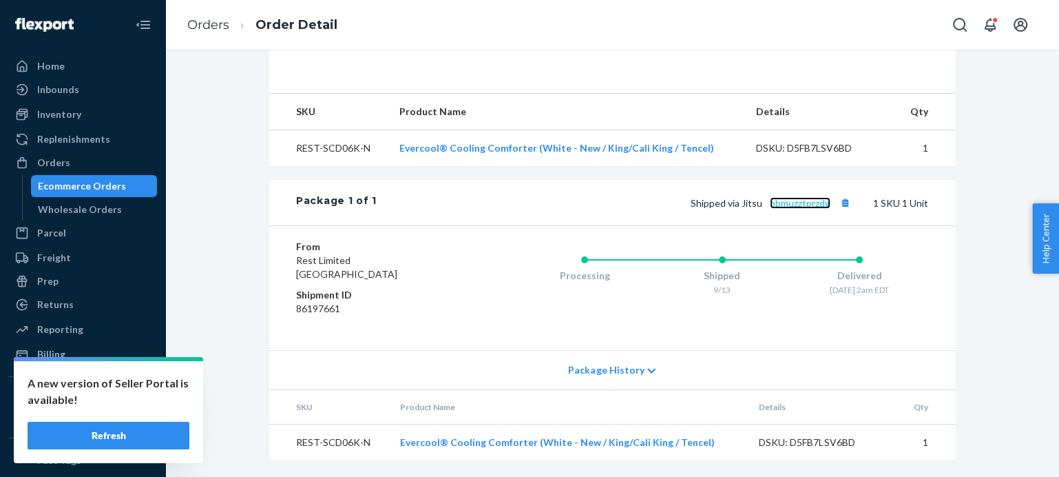
click at [775, 204] on link "bbmuzztprzdg" at bounding box center [800, 203] width 61 height 12
click at [213, 23] on link "Orders" at bounding box center [208, 24] width 42 height 15
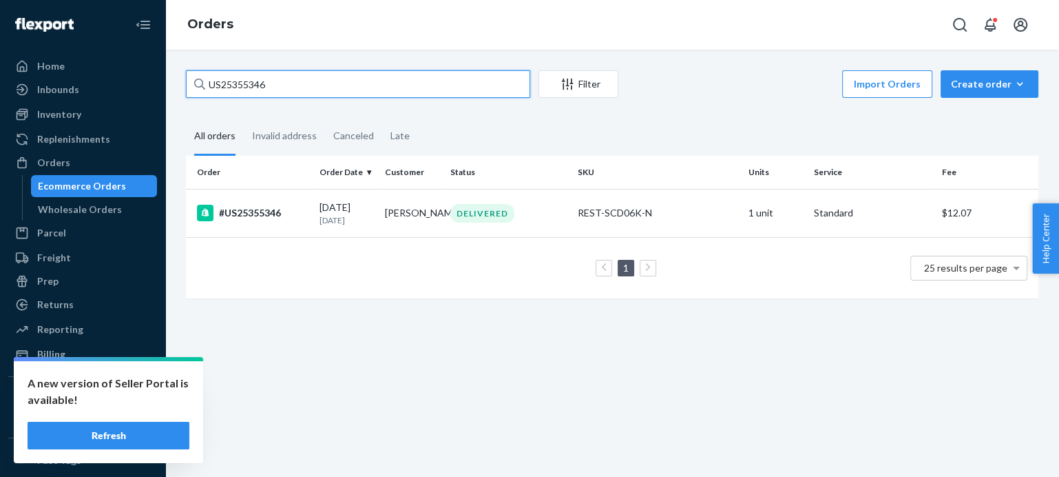
drag, startPoint x: 279, startPoint y: 85, endPoint x: 187, endPoint y: 85, distance: 91.6
click at [187, 85] on input "US25355346" at bounding box center [358, 84] width 344 height 28
paste input "8"
type input "US25355386"
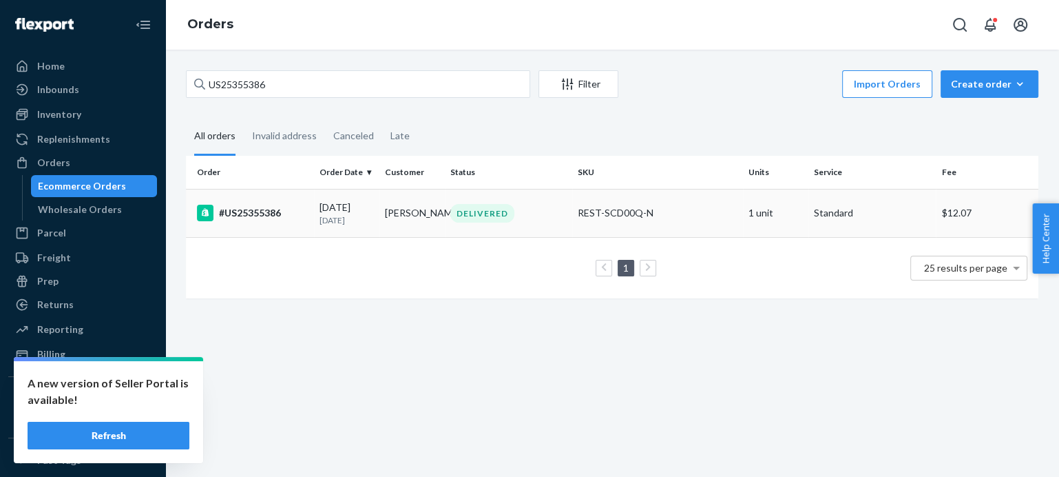
click at [256, 207] on div "#US25355386" at bounding box center [253, 213] width 112 height 17
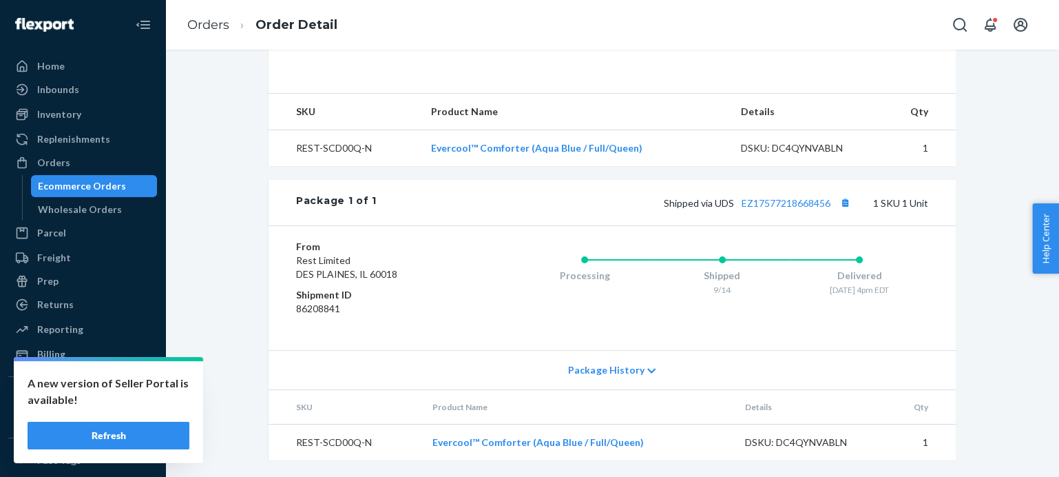
scroll to position [485, 0]
click at [780, 202] on link "EZ17577218668456" at bounding box center [786, 203] width 89 height 12
click at [210, 23] on link "Orders" at bounding box center [208, 24] width 42 height 15
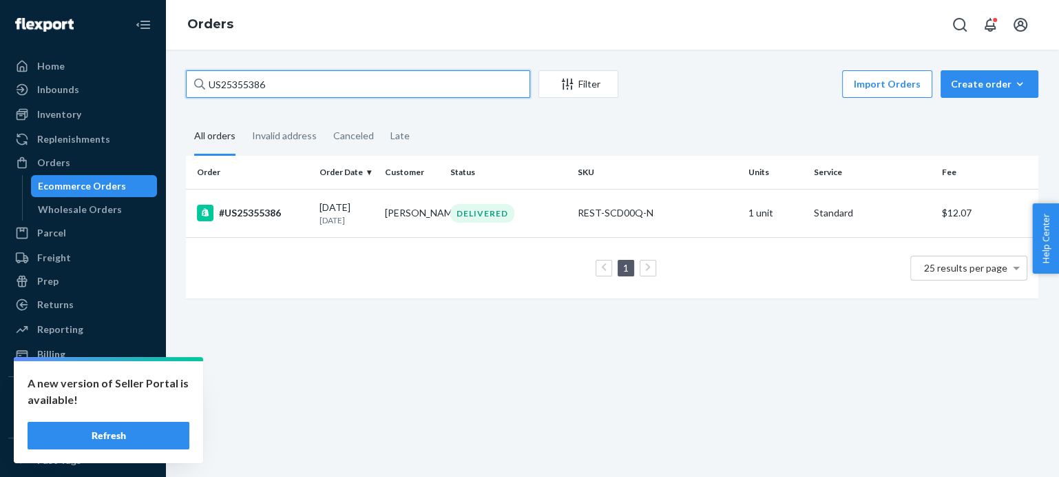
drag, startPoint x: 284, startPoint y: 85, endPoint x: 175, endPoint y: 85, distance: 108.8
click at [176, 85] on div "US25355386 Filter Import Orders Create order Ecommerce order Removal order All …" at bounding box center [612, 191] width 873 height 242
paste input "0"
type input "US25355380"
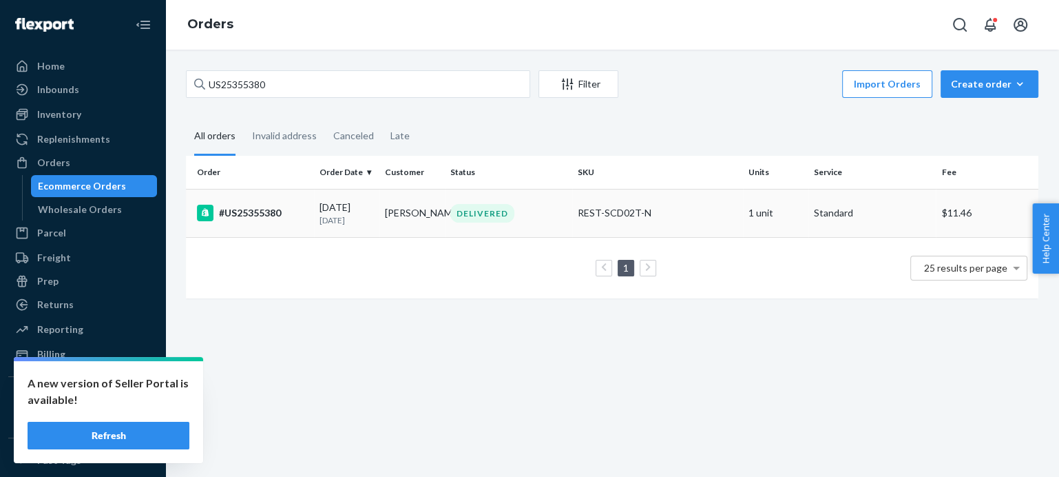
click at [260, 213] on div "#US25355380" at bounding box center [253, 213] width 112 height 17
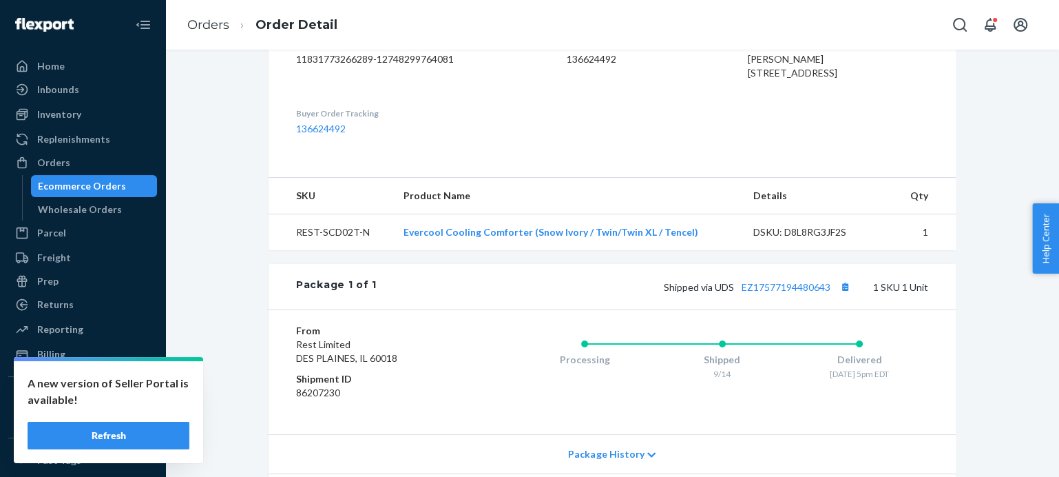
scroll to position [485, 0]
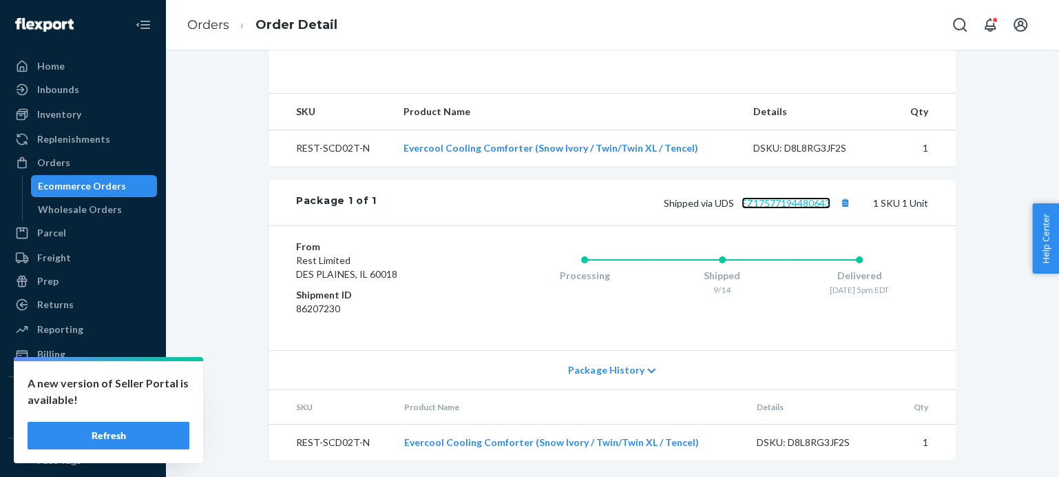
click at [800, 203] on link "EZ17577194480643" at bounding box center [786, 203] width 89 height 12
click at [216, 25] on link "Orders" at bounding box center [208, 24] width 42 height 15
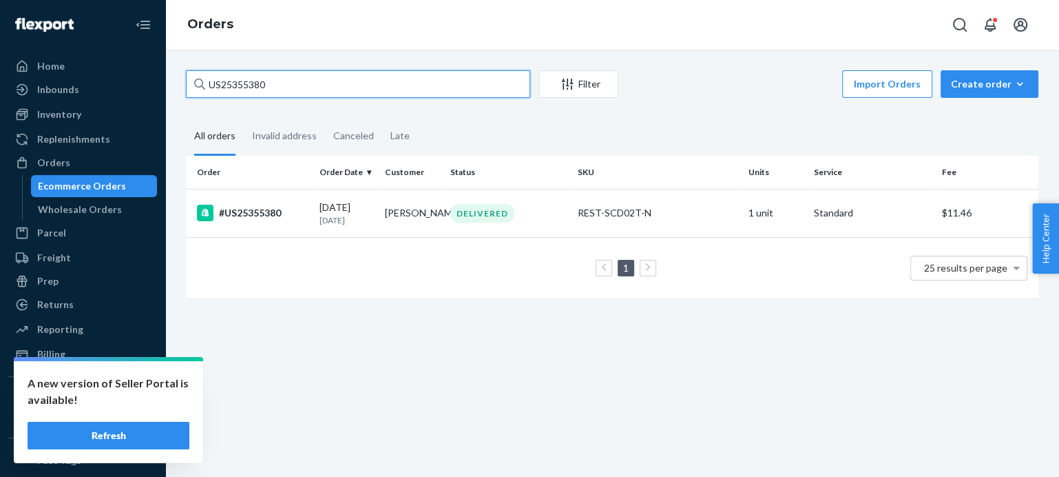
drag, startPoint x: 273, startPoint y: 82, endPoint x: 185, endPoint y: 85, distance: 88.2
click at [185, 85] on div "US25355380 Filter Import Orders Create order Ecommerce order Removal order All …" at bounding box center [612, 191] width 873 height 242
paste input "416"
type input "US25355416"
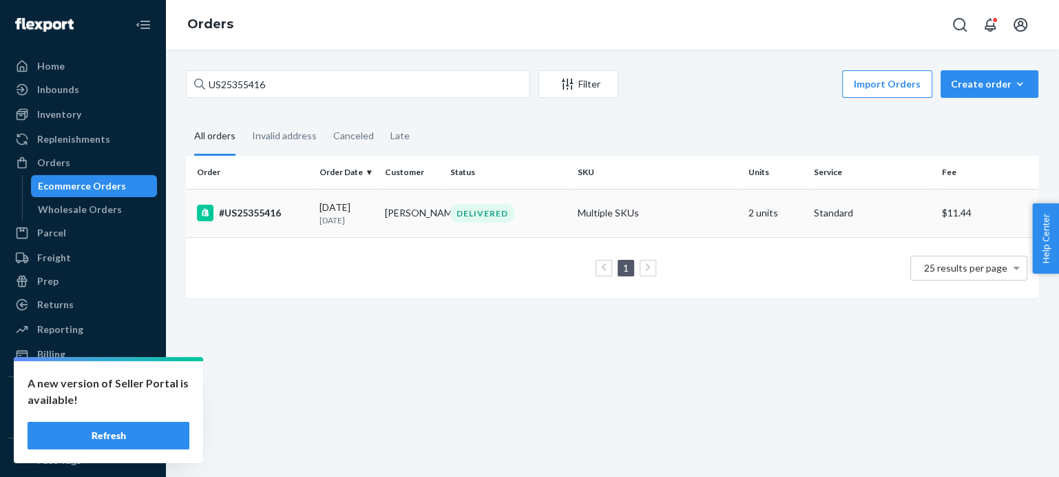
click at [250, 213] on div "#US25355416" at bounding box center [253, 213] width 112 height 17
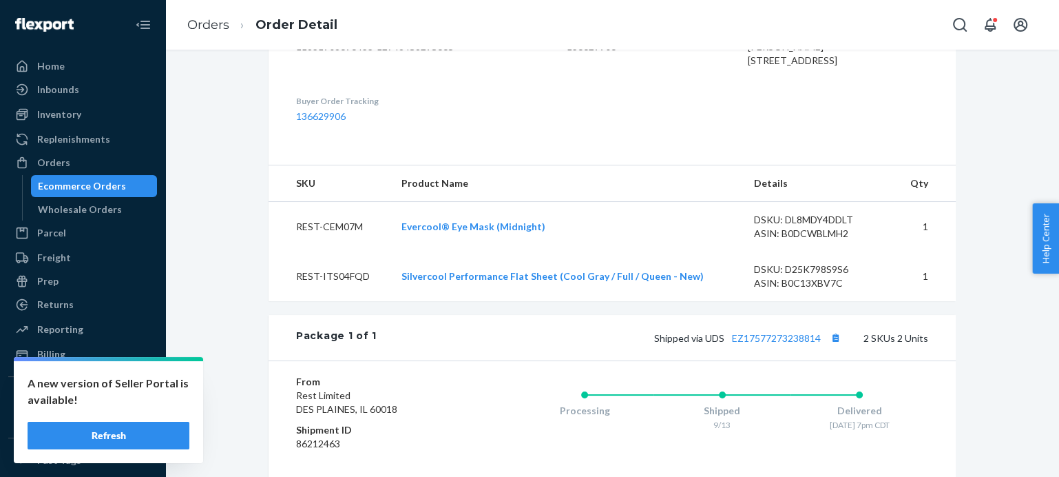
scroll to position [510, 0]
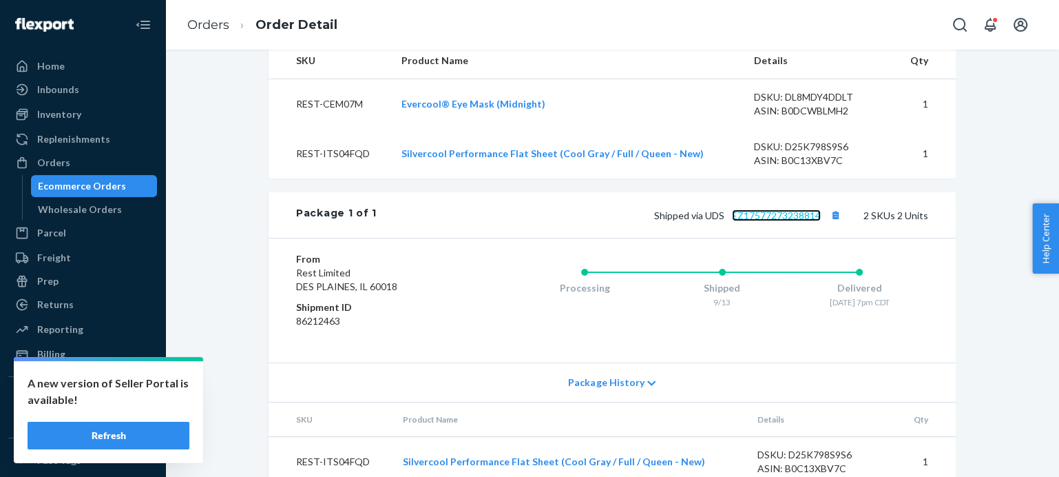
click at [780, 221] on link "EZ17577273238814" at bounding box center [776, 215] width 89 height 12
click at [211, 26] on link "Orders" at bounding box center [208, 24] width 42 height 15
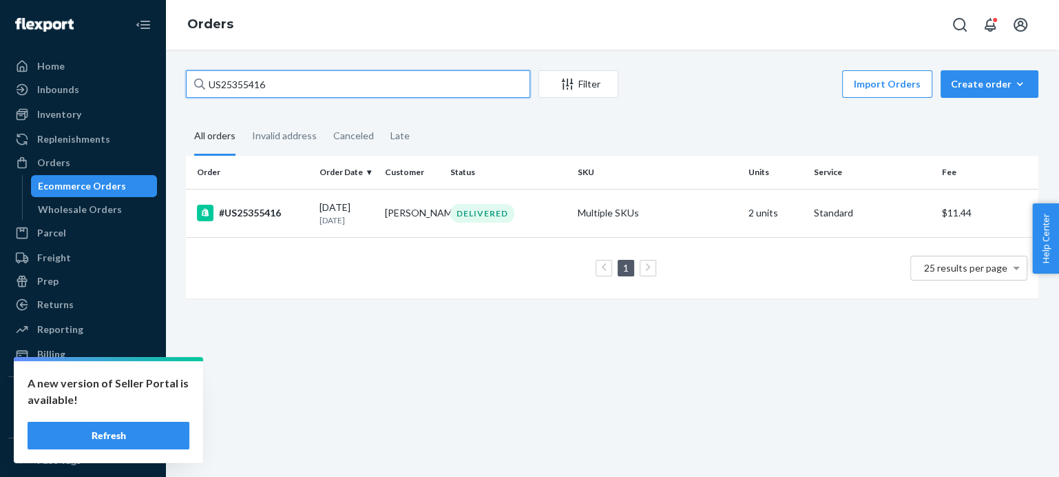
drag, startPoint x: 288, startPoint y: 88, endPoint x: 177, endPoint y: 86, distance: 110.9
click at [177, 86] on div "US25355416 Filter Import Orders Create order Ecommerce order Removal order All …" at bounding box center [612, 191] width 873 height 242
paste input "523"
drag, startPoint x: 281, startPoint y: 87, endPoint x: 175, endPoint y: 85, distance: 106.1
click at [176, 85] on div "US25355523 Filter Import Orders Create order Ecommerce order Removal order All …" at bounding box center [612, 191] width 873 height 242
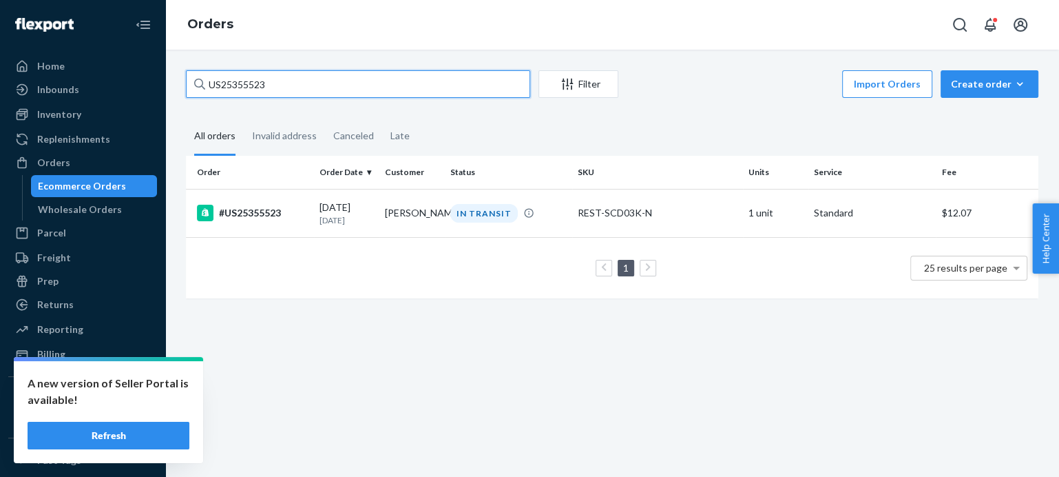
paste input "36"
type input "US25355536"
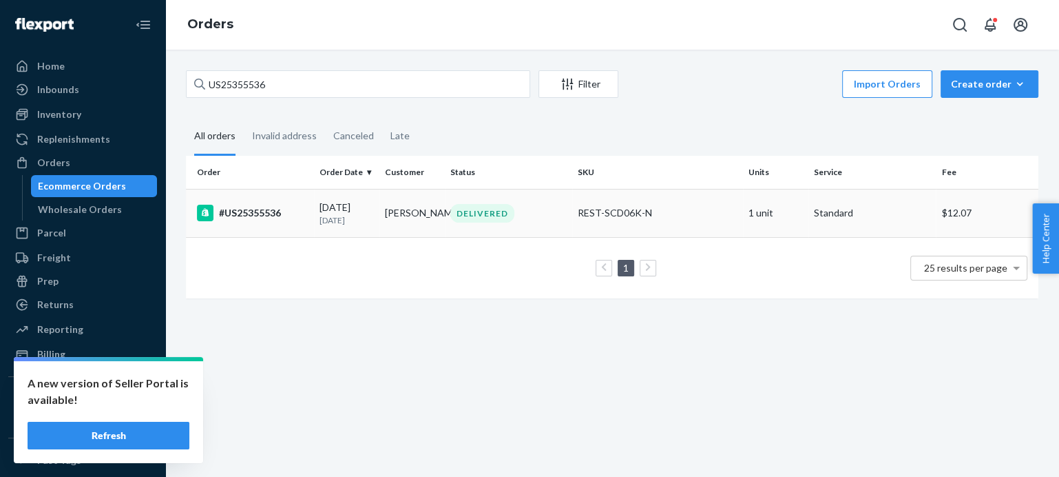
click at [244, 217] on div "#US25355536" at bounding box center [253, 213] width 112 height 17
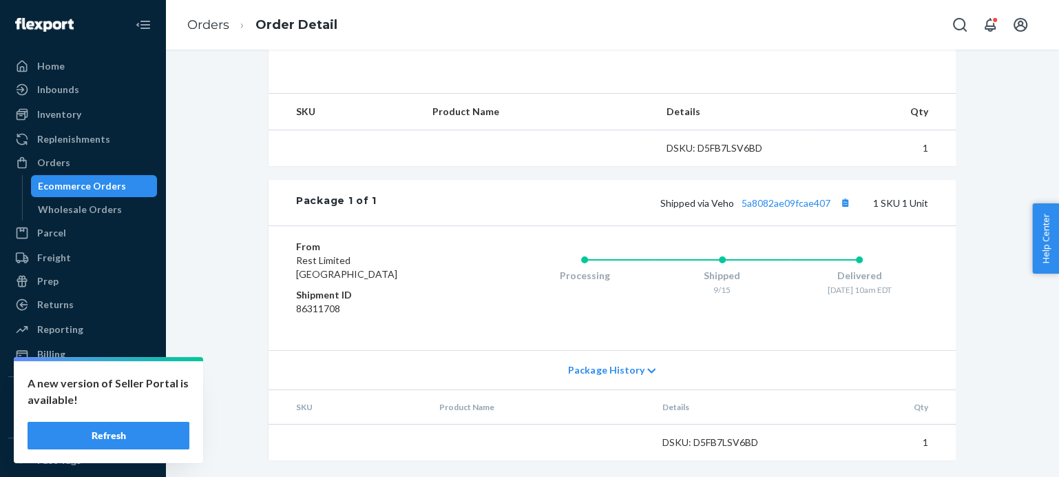
scroll to position [485, 0]
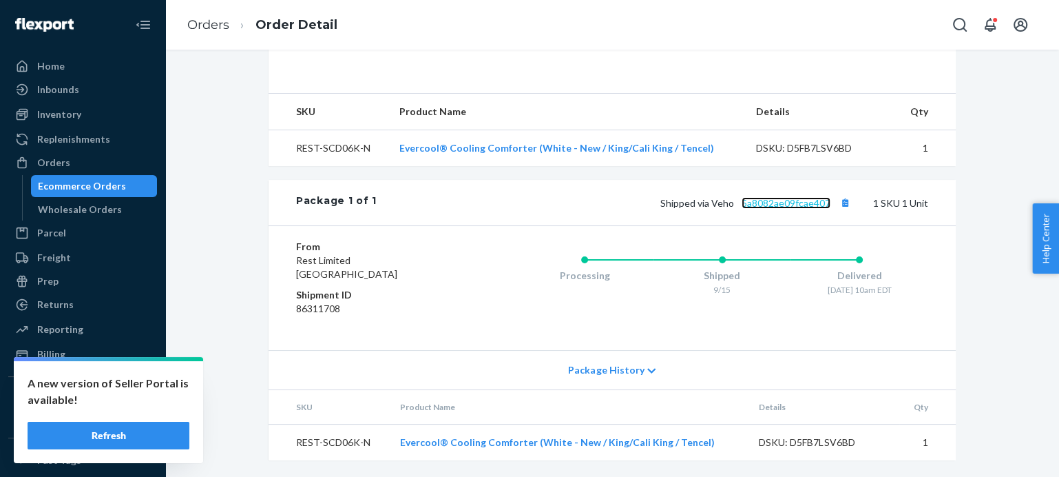
click at [777, 202] on link "5a8082ae09fcae407" at bounding box center [786, 203] width 89 height 12
click at [203, 21] on link "Orders" at bounding box center [208, 24] width 42 height 15
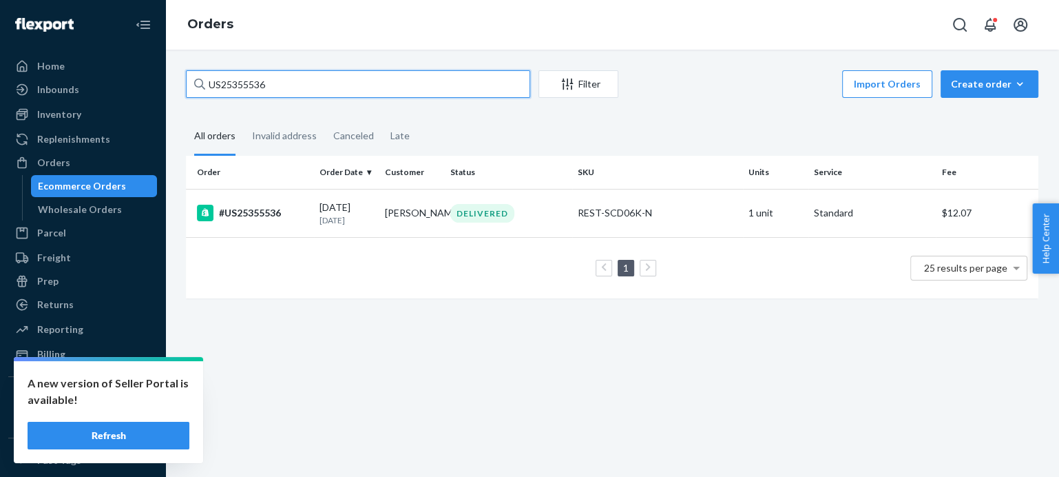
drag, startPoint x: 279, startPoint y: 85, endPoint x: 156, endPoint y: 88, distance: 123.3
click at [156, 88] on div "Home Inbounds Shipping Plans Problems Inventory Products Replenishments Orders …" at bounding box center [529, 238] width 1059 height 477
paste input "679"
type input "US25355679"
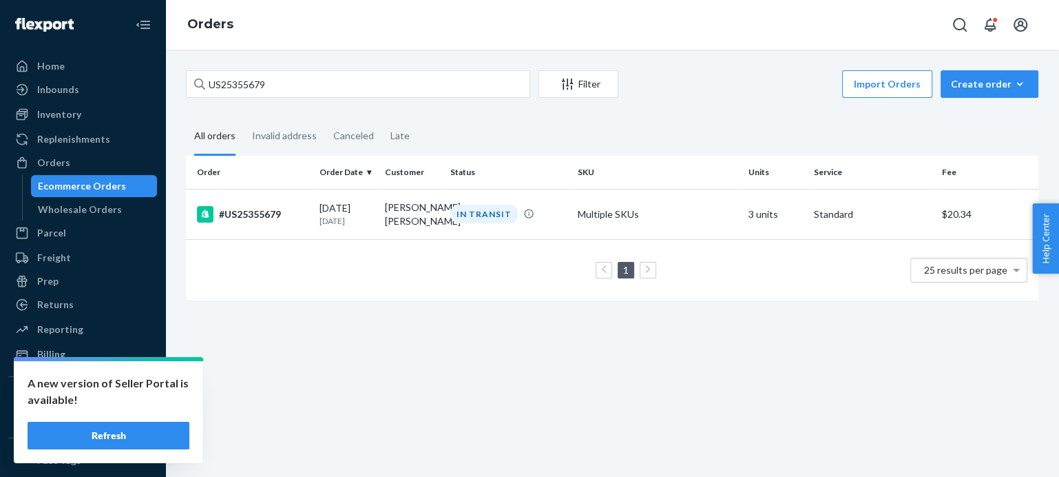
drag, startPoint x: 243, startPoint y: 213, endPoint x: 259, endPoint y: 240, distance: 31.2
click at [244, 213] on div "#US25355679" at bounding box center [253, 214] width 112 height 17
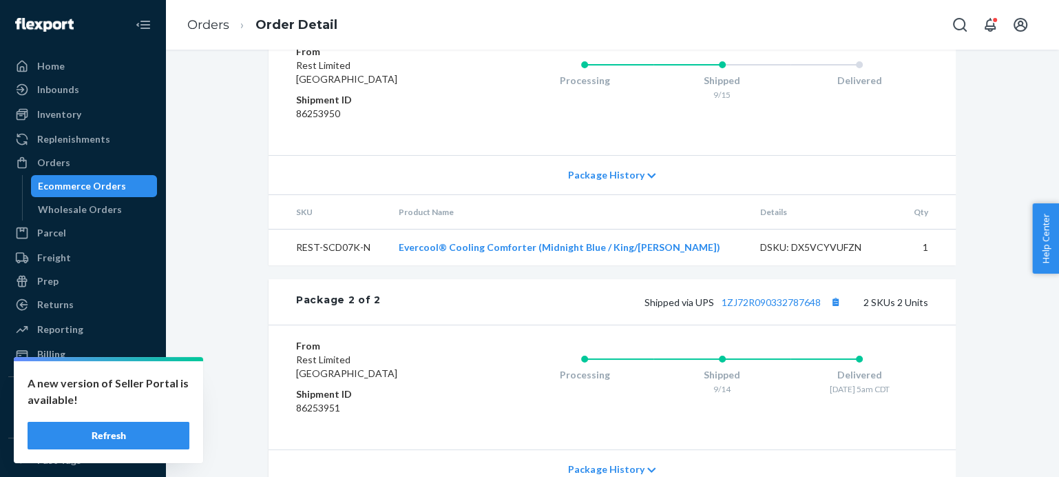
scroll to position [765, 0]
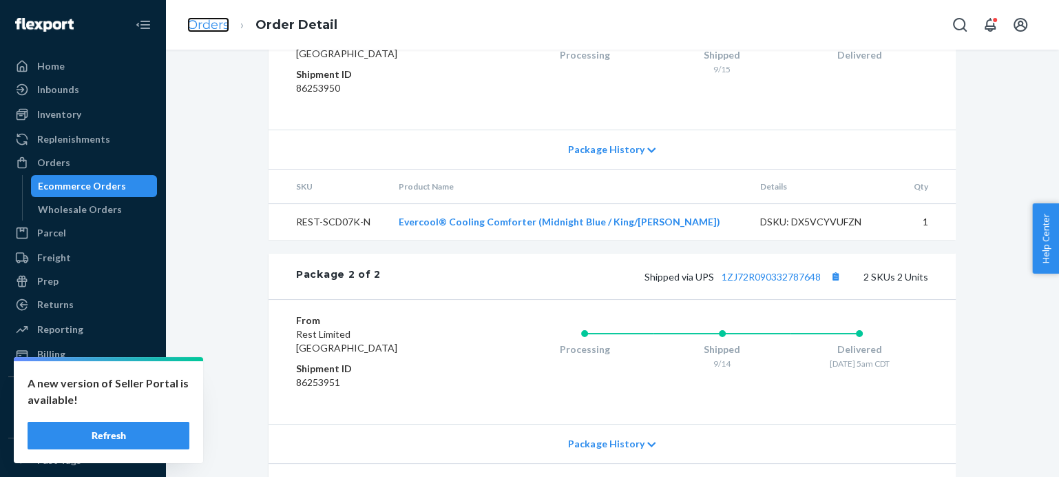
click at [202, 22] on link "Orders" at bounding box center [208, 24] width 42 height 15
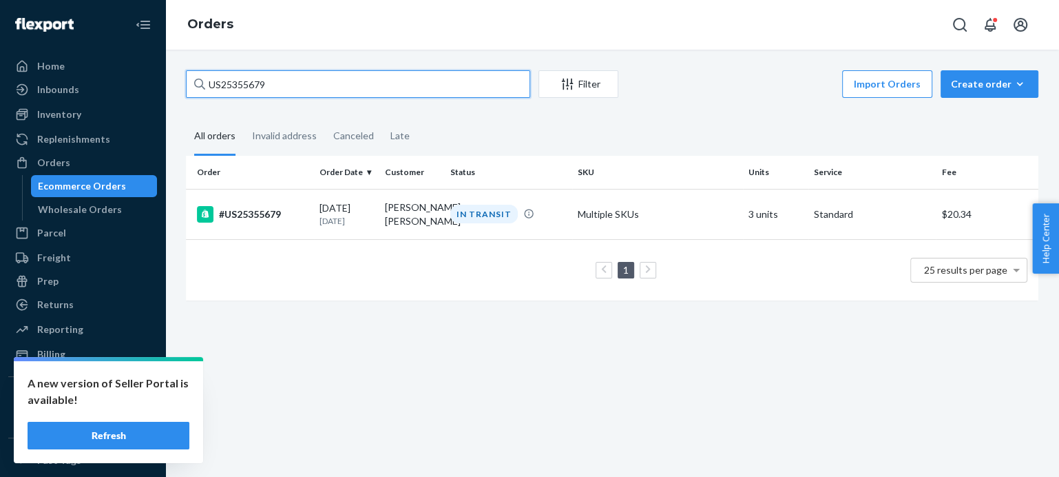
drag, startPoint x: 277, startPoint y: 83, endPoint x: 176, endPoint y: 88, distance: 101.4
click at [176, 88] on div "US25355679 Filter Import Orders Create order Ecommerce order Removal order All …" at bounding box center [612, 192] width 873 height 244
drag, startPoint x: 284, startPoint y: 86, endPoint x: 184, endPoint y: 93, distance: 100.1
click at [184, 93] on div "US25355679 Filter Import Orders Create order Ecommerce order Removal order All …" at bounding box center [612, 192] width 873 height 244
paste input "705"
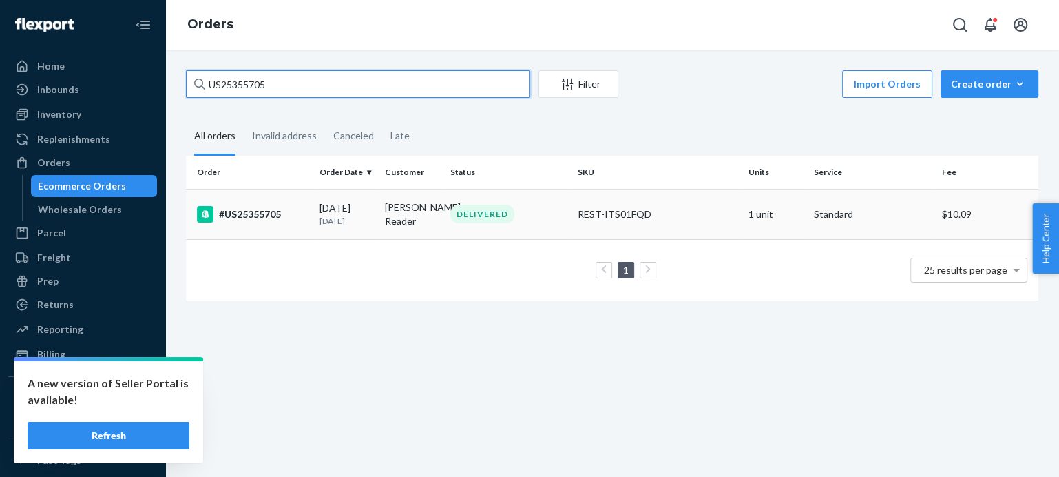
type input "US25355705"
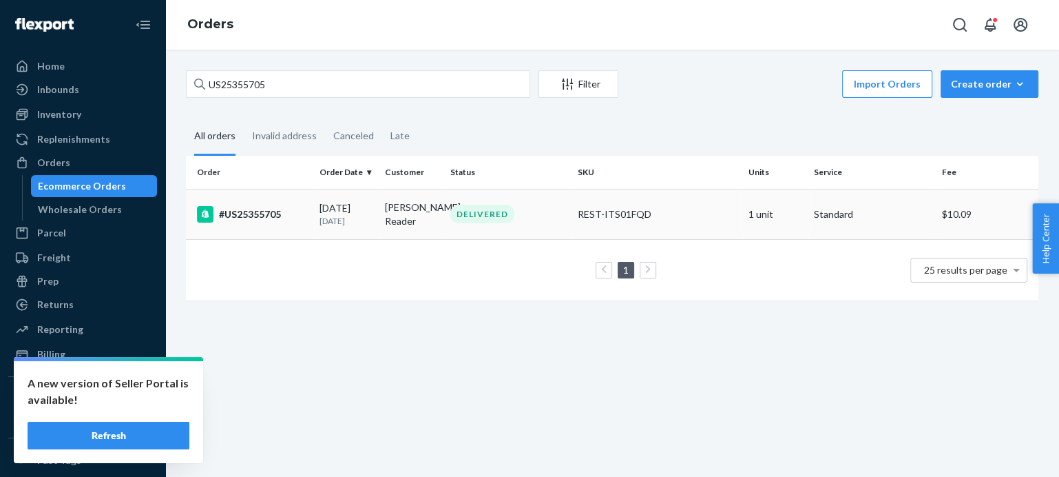
click at [261, 213] on div "#US25355705" at bounding box center [253, 214] width 112 height 17
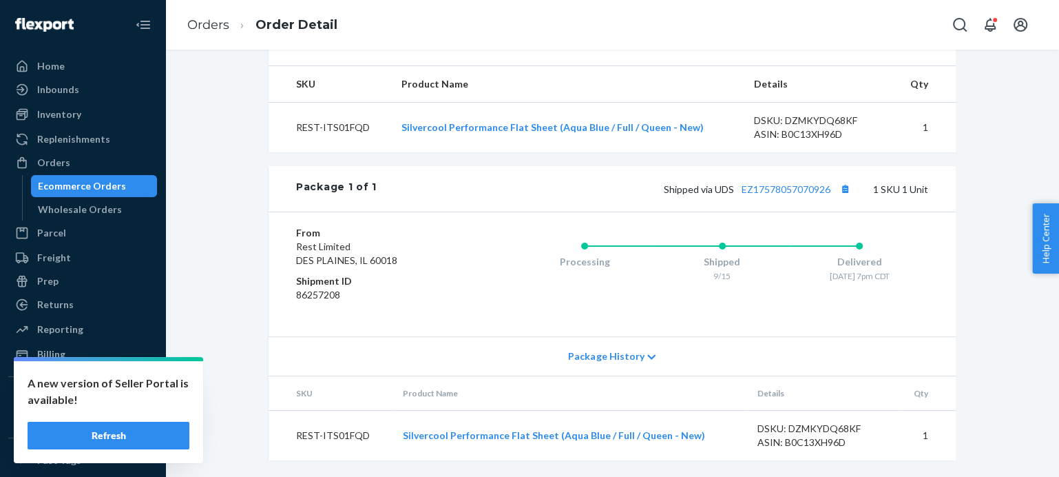
scroll to position [513, 0]
click at [769, 189] on link "EZ17578057070926" at bounding box center [786, 189] width 89 height 12
click at [214, 22] on link "Orders" at bounding box center [208, 24] width 42 height 15
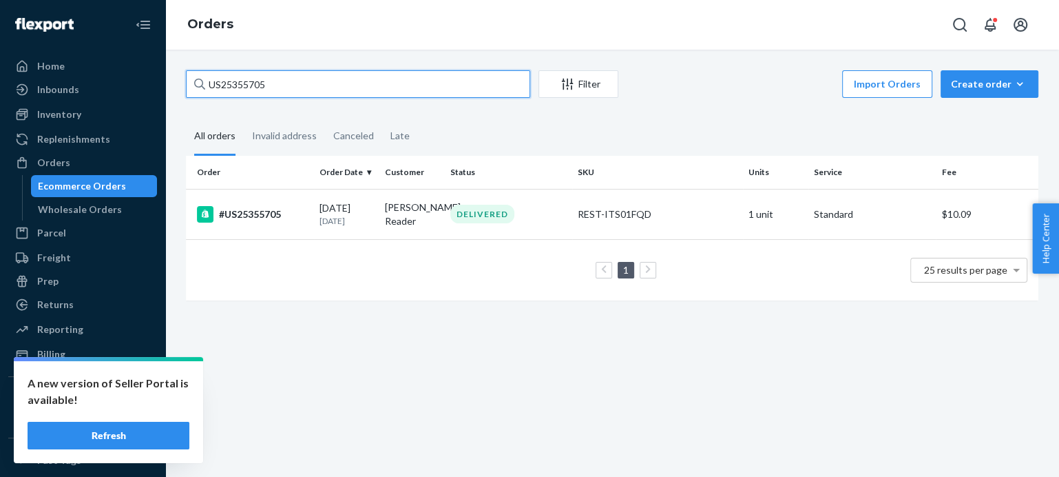
drag, startPoint x: 286, startPoint y: 92, endPoint x: 185, endPoint y: 90, distance: 101.9
click at [185, 90] on div "US25355705 Filter Import Orders Create order Ecommerce order Removal order All …" at bounding box center [612, 192] width 873 height 244
paste input "841"
type input "US25355841"
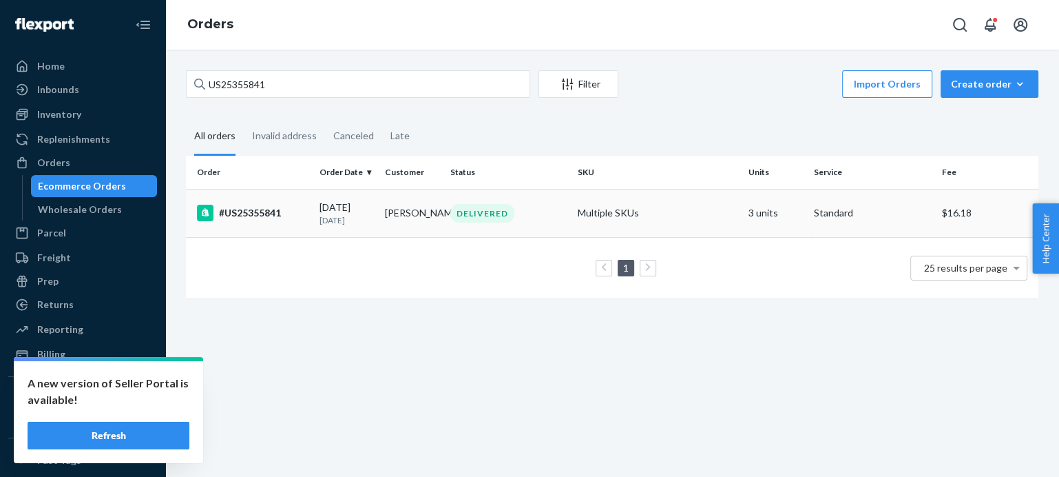
click at [263, 216] on div "#US25355841" at bounding box center [253, 213] width 112 height 17
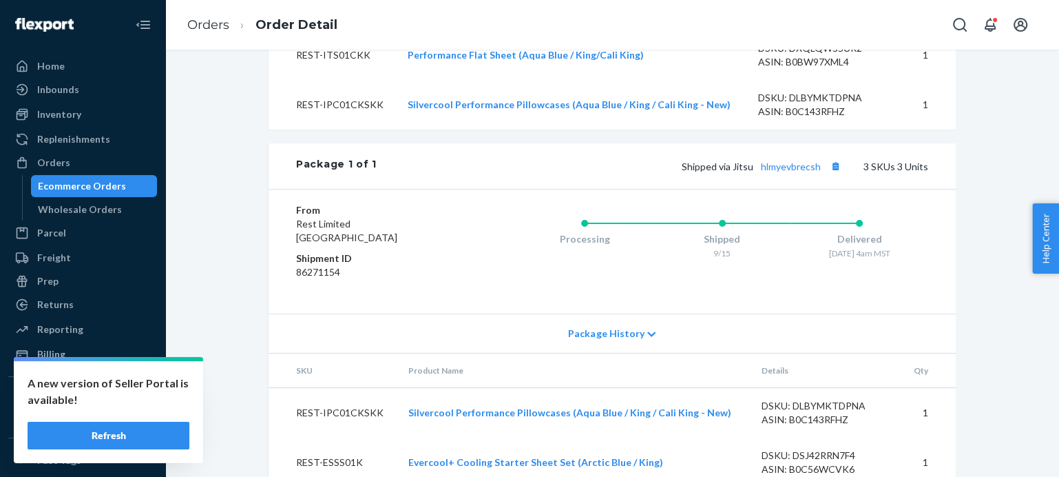
scroll to position [583, 0]
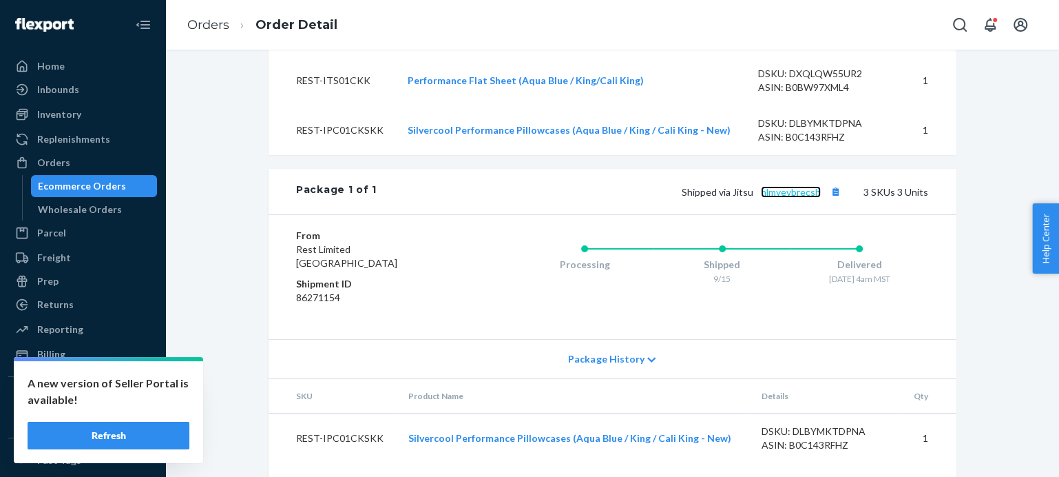
click at [788, 198] on link "hlmyevbrecsh" at bounding box center [791, 192] width 60 height 12
click at [211, 25] on link "Orders" at bounding box center [208, 24] width 42 height 15
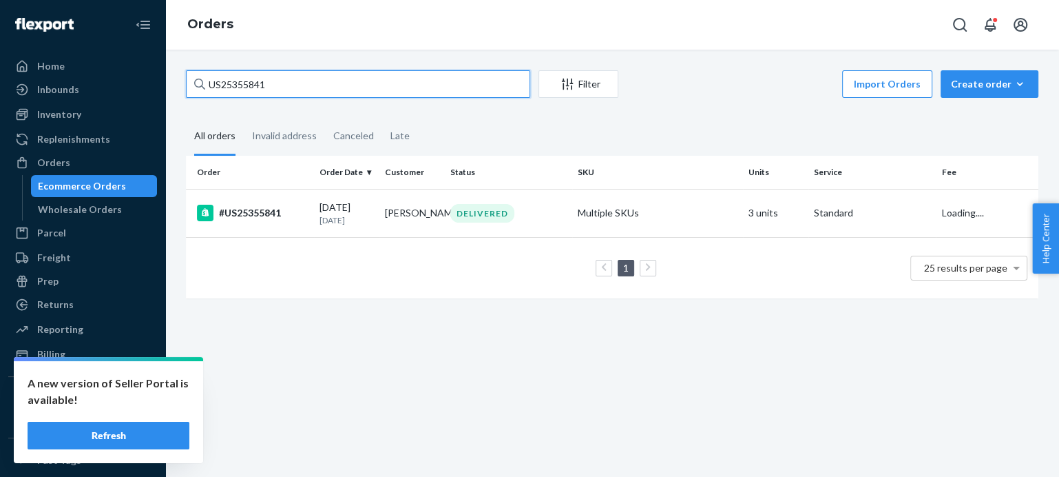
drag, startPoint x: 280, startPoint y: 85, endPoint x: 171, endPoint y: 98, distance: 109.7
click at [171, 98] on div "US25355841 Filter Import Orders Create order Ecommerce order Removal order All …" at bounding box center [612, 263] width 894 height 427
paste input "EXC-US25350869-"
drag, startPoint x: 310, startPoint y: 86, endPoint x: 196, endPoint y: 86, distance: 113.6
click at [196, 86] on div "EXC-US25350869-1" at bounding box center [358, 84] width 344 height 28
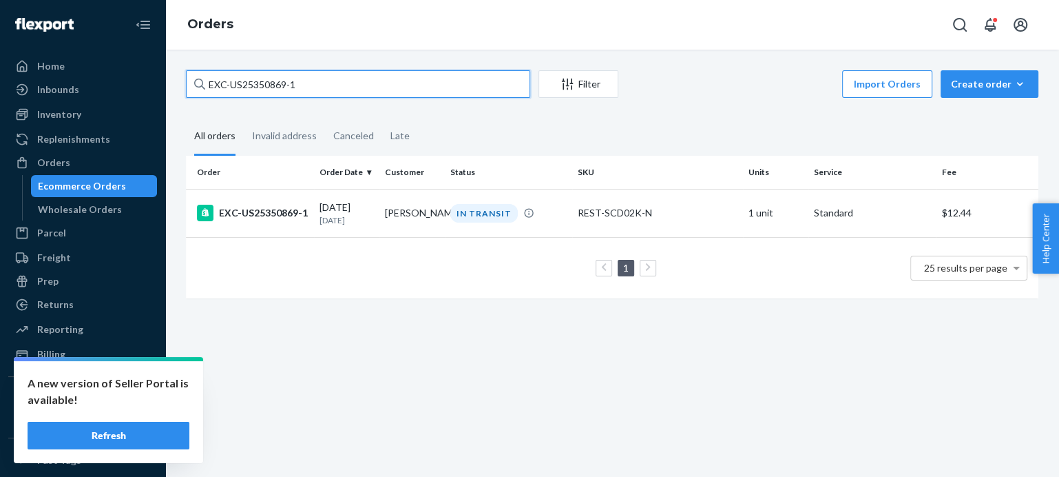
paste input "US25355918"
type input "US25355918"
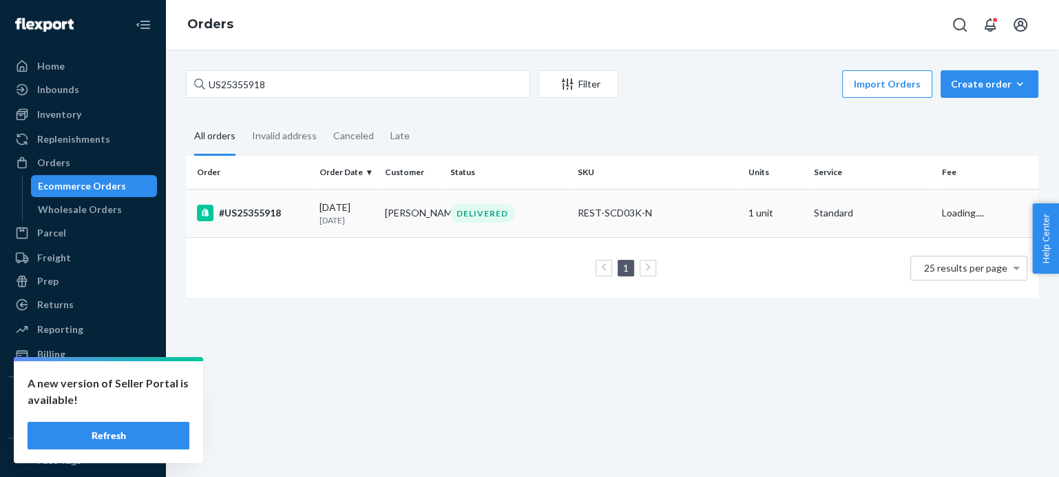
click at [264, 211] on div "#US25355918" at bounding box center [253, 213] width 112 height 17
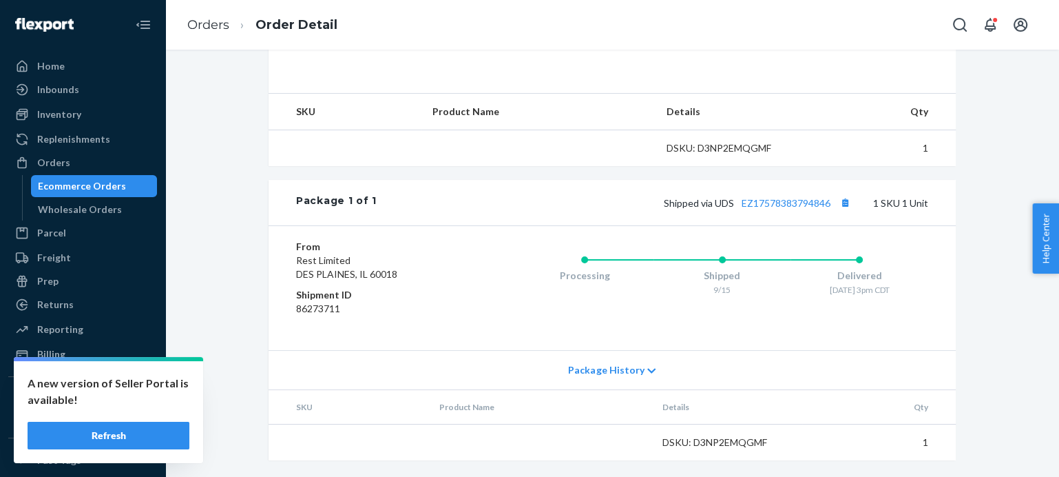
scroll to position [485, 0]
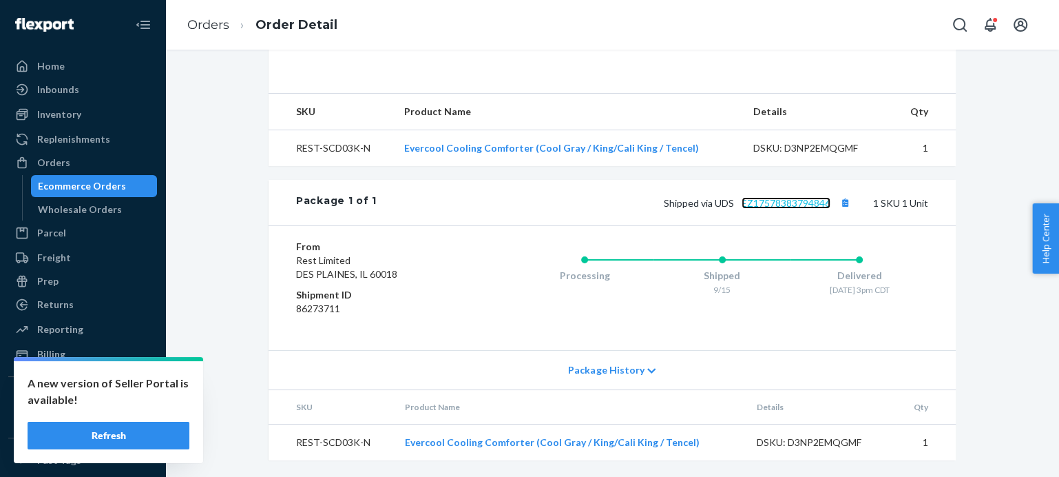
click at [782, 204] on link "EZ17578383794846" at bounding box center [786, 203] width 89 height 12
click at [217, 22] on link "Orders" at bounding box center [208, 24] width 42 height 15
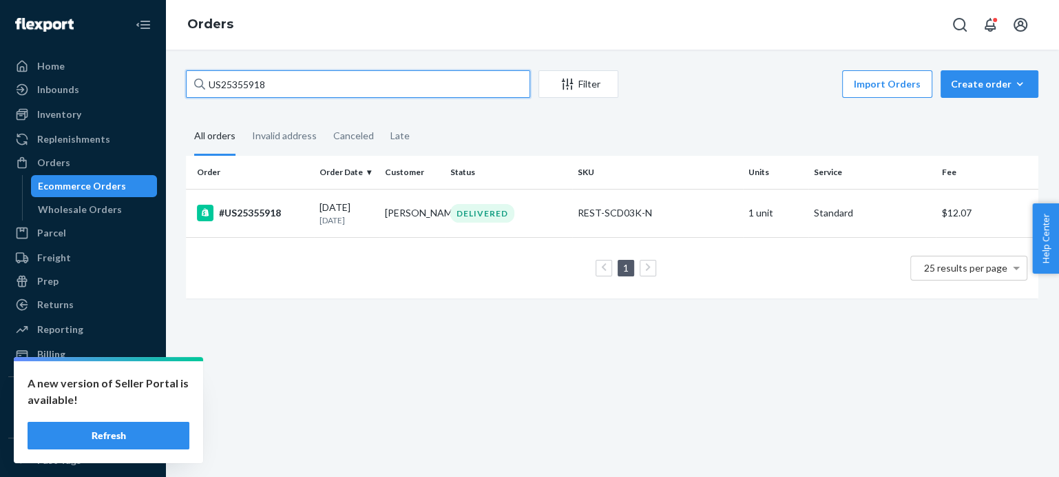
drag, startPoint x: 280, startPoint y: 85, endPoint x: 178, endPoint y: 85, distance: 102.6
click at [178, 85] on div "US25355918 Filter Import Orders Create order Ecommerce order Removal order All …" at bounding box center [612, 191] width 873 height 242
paste input "75"
drag, startPoint x: 276, startPoint y: 90, endPoint x: 185, endPoint y: 89, distance: 91.6
click at [185, 89] on div "US25355975 Filter Import Orders Create order Ecommerce order Removal order All …" at bounding box center [612, 192] width 873 height 244
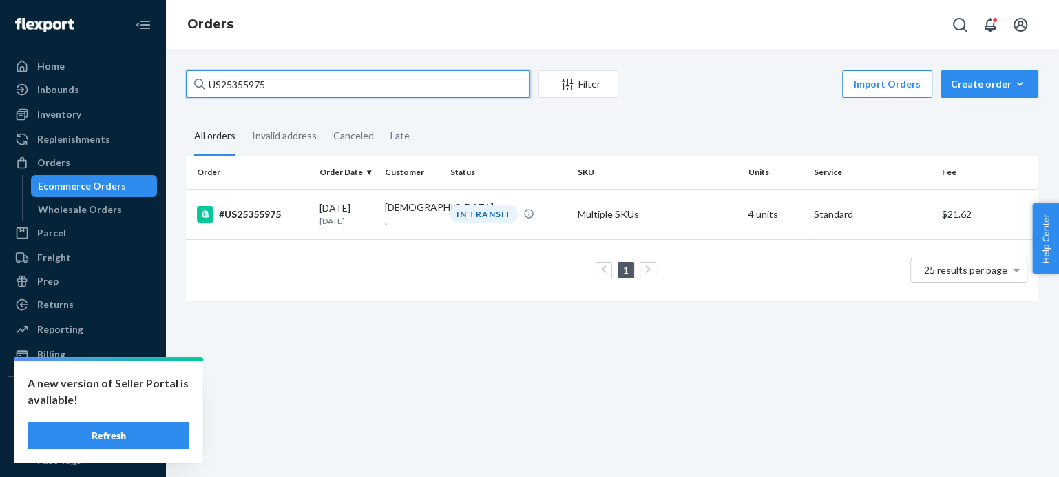
paste input "6043"
type input "US25356043"
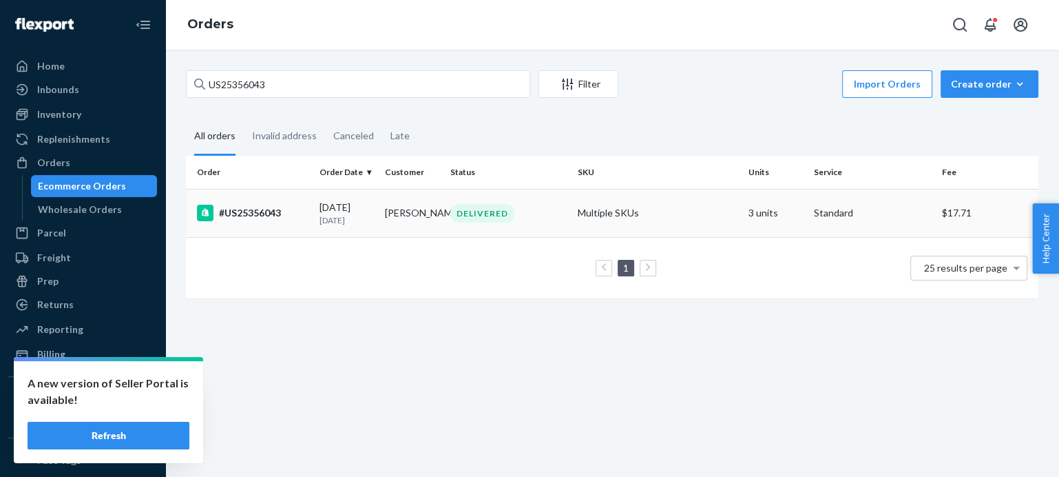
click at [258, 210] on div "#US25356043" at bounding box center [253, 213] width 112 height 17
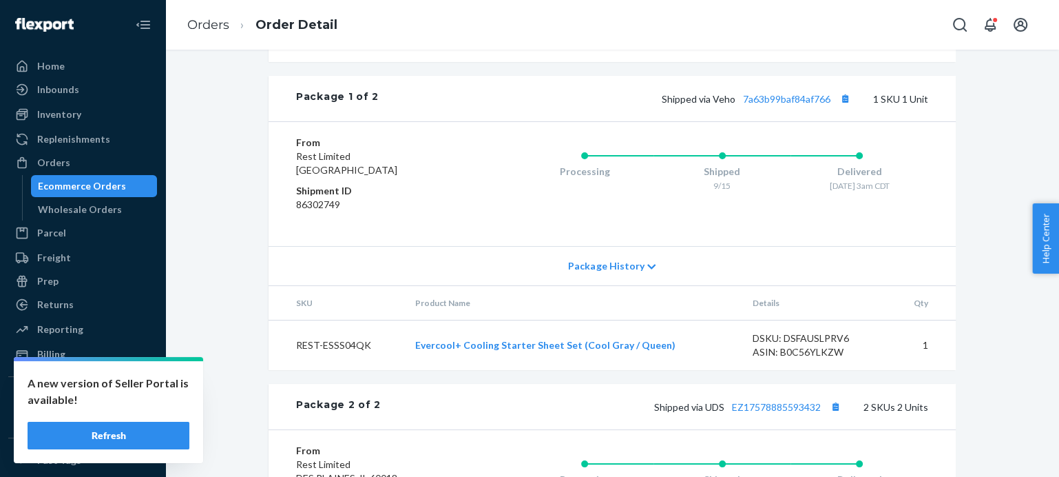
scroll to position [638, 0]
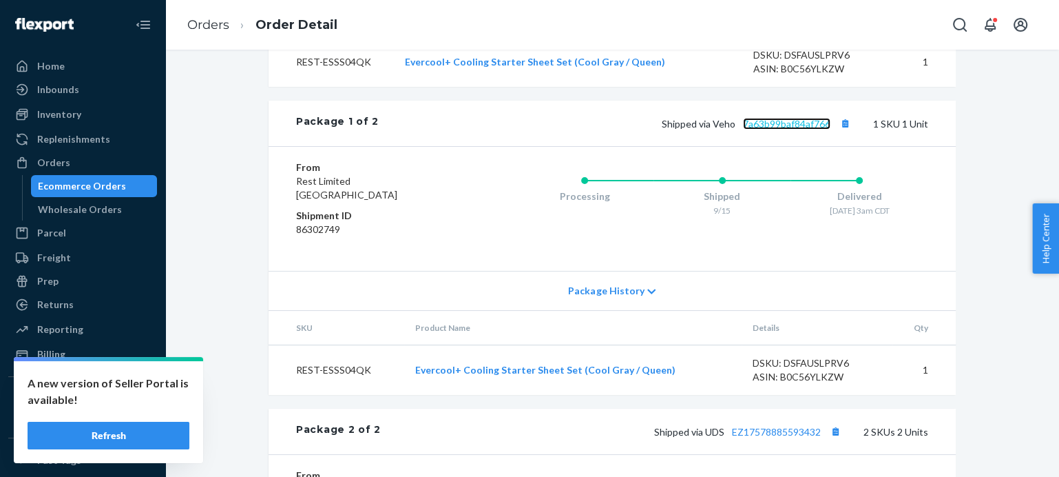
click at [770, 129] on link "7a63b99baf84af766" at bounding box center [786, 124] width 87 height 12
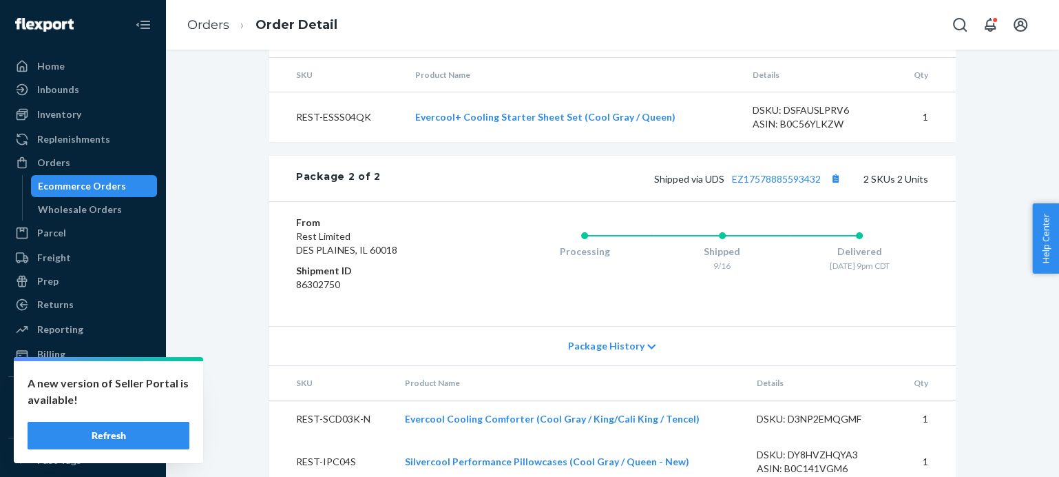
scroll to position [892, 0]
click at [771, 182] on link "EZ17578885593432" at bounding box center [776, 177] width 89 height 12
click at [209, 19] on link "Orders" at bounding box center [208, 24] width 42 height 15
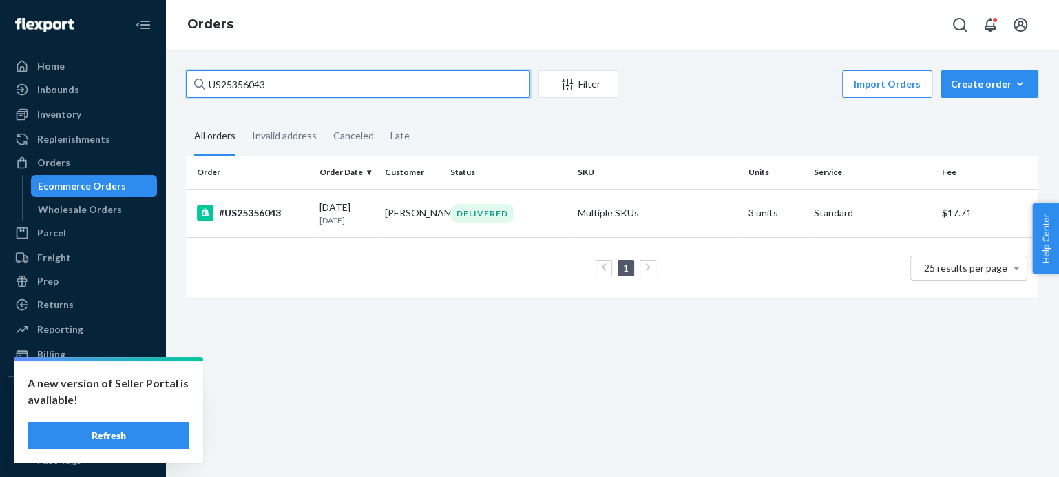
drag, startPoint x: 272, startPoint y: 85, endPoint x: 174, endPoint y: 84, distance: 97.8
click at [174, 84] on div "US25356043 Filter Import Orders Create order Ecommerce order Removal order All …" at bounding box center [612, 263] width 894 height 427
paste input "54"
type input "US25356054"
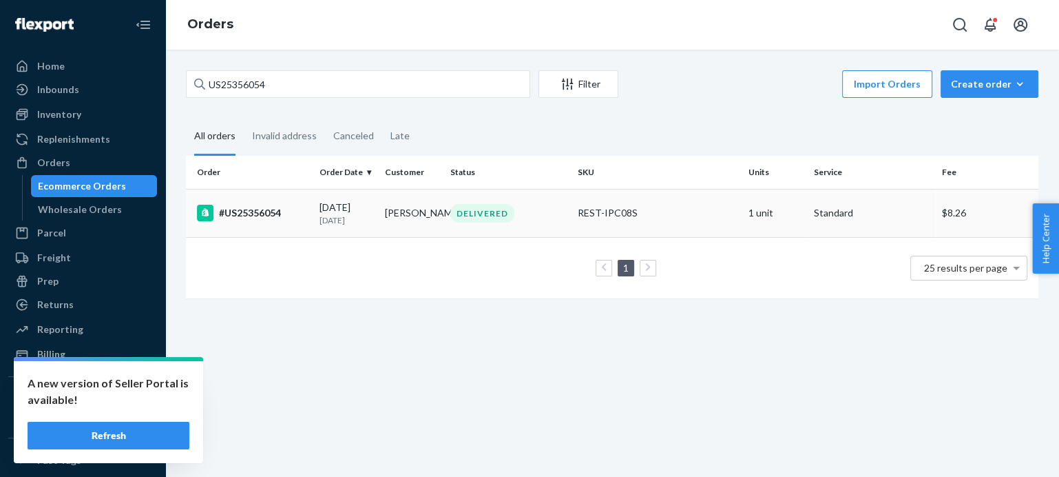
click at [262, 210] on div "#US25356054" at bounding box center [253, 213] width 112 height 17
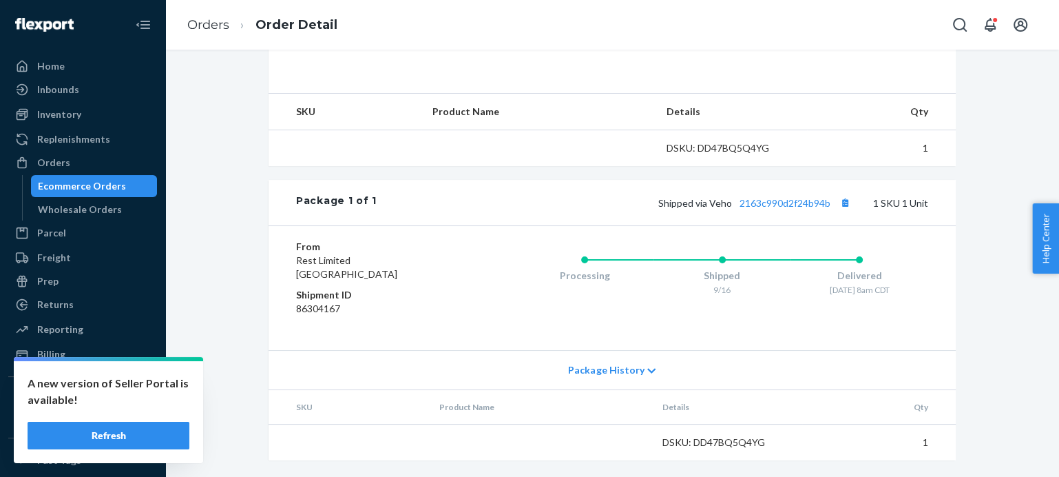
scroll to position [499, 0]
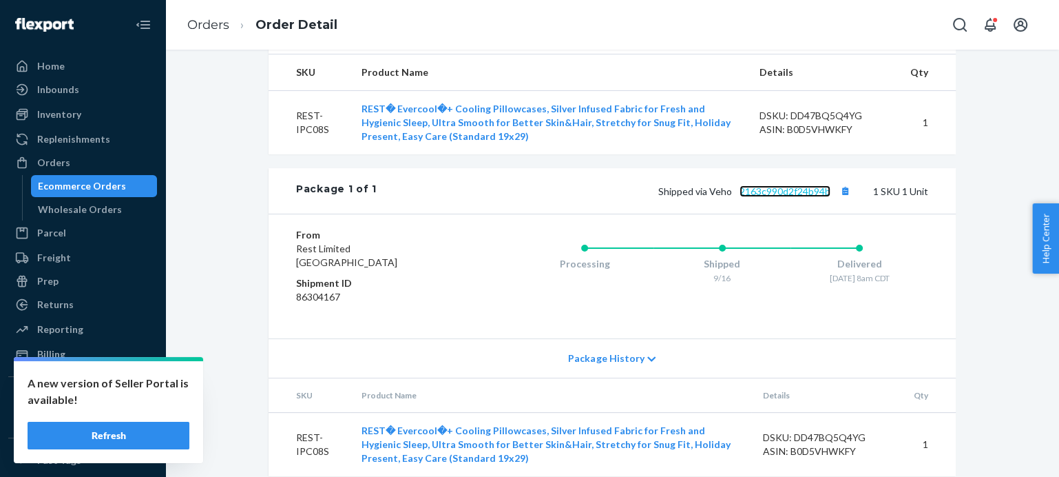
click at [788, 197] on link "2163c990d2f24b94b" at bounding box center [785, 191] width 91 height 12
click at [211, 26] on link "Orders" at bounding box center [208, 24] width 42 height 15
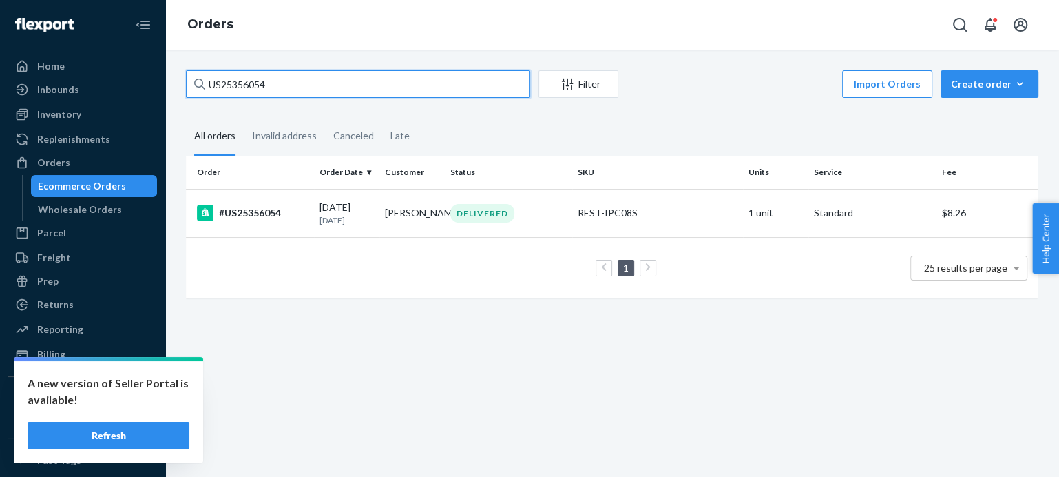
drag, startPoint x: 278, startPoint y: 83, endPoint x: 164, endPoint y: 82, distance: 114.3
click at [164, 82] on div "Home Inbounds Shipping Plans Problems Inventory Products Replenishments Orders …" at bounding box center [529, 238] width 1059 height 477
paste input "9"
type input "US25356059"
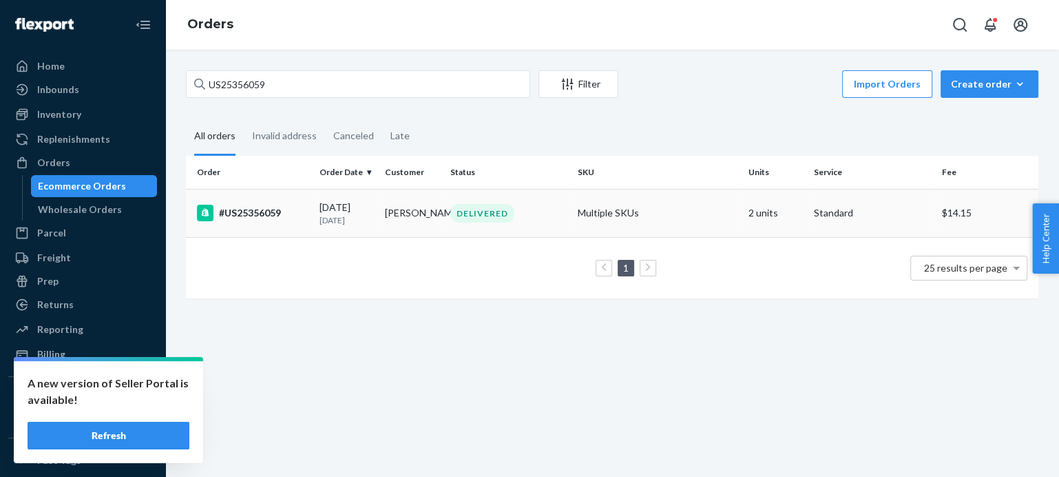
click at [265, 207] on div "#US25356059" at bounding box center [253, 213] width 112 height 17
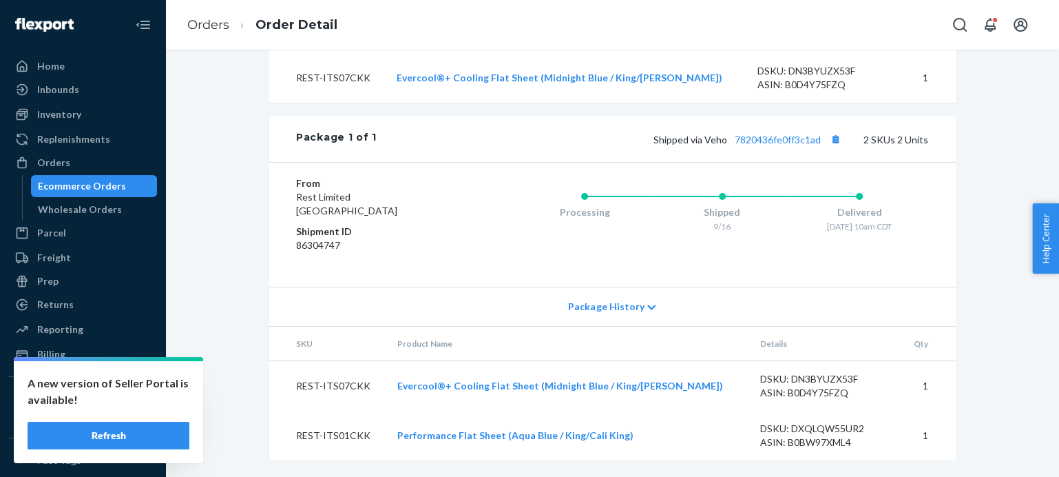
scroll to position [612, 0]
click at [785, 138] on link "7820436fe0ff3c1ad" at bounding box center [778, 140] width 86 height 12
click at [198, 23] on link "Orders" at bounding box center [208, 24] width 42 height 15
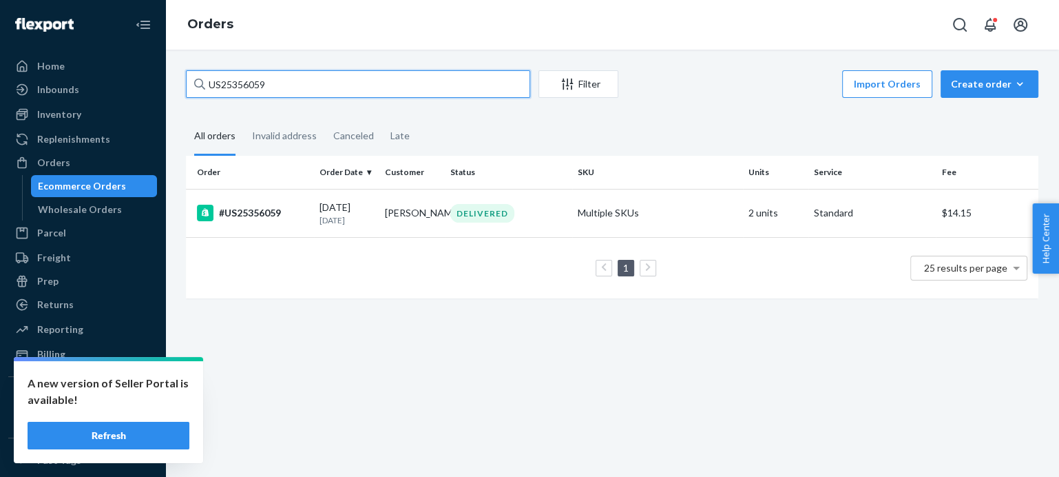
drag, startPoint x: 284, startPoint y: 85, endPoint x: 174, endPoint y: 83, distance: 110.2
click at [174, 83] on div "US25356059 Filter Import Orders Create order Ecommerce order Removal order All …" at bounding box center [612, 263] width 894 height 427
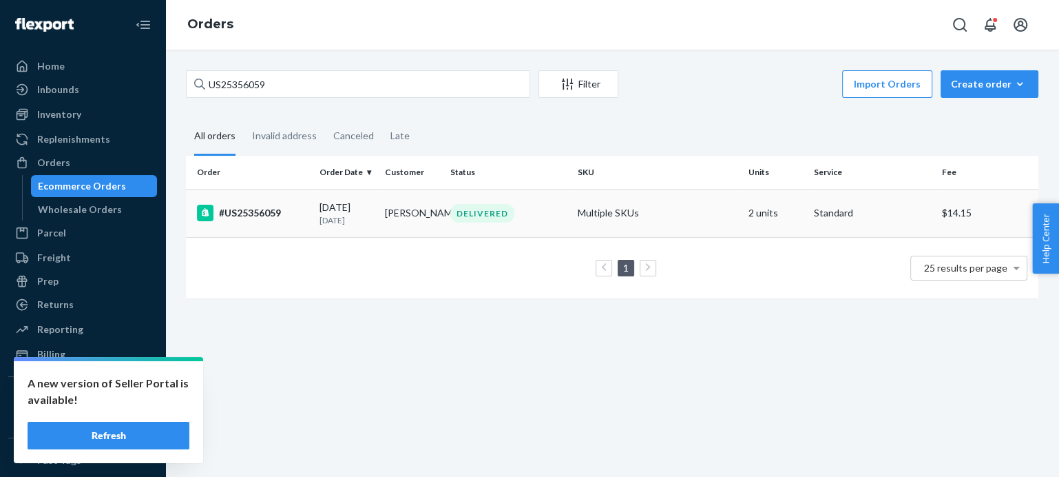
click at [260, 213] on div "#US25356059" at bounding box center [253, 213] width 112 height 17
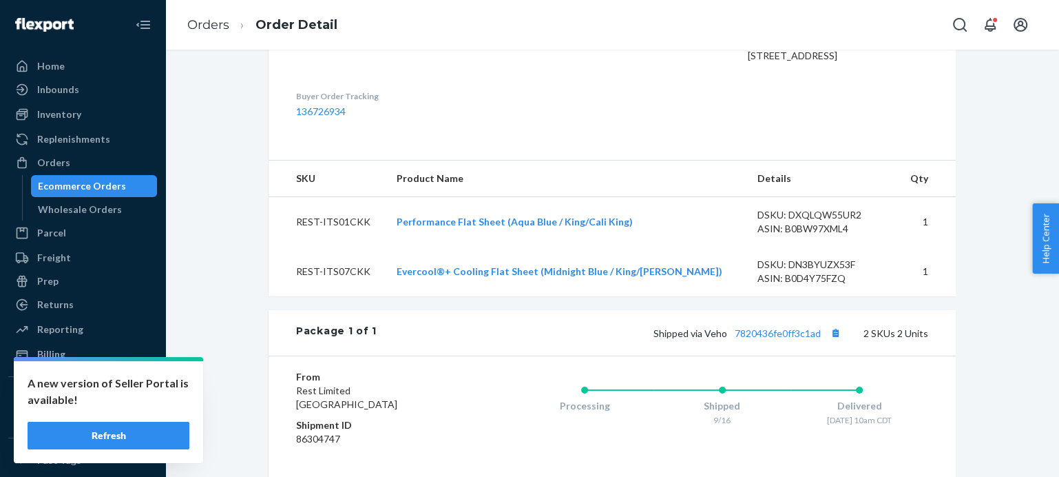
scroll to position [510, 0]
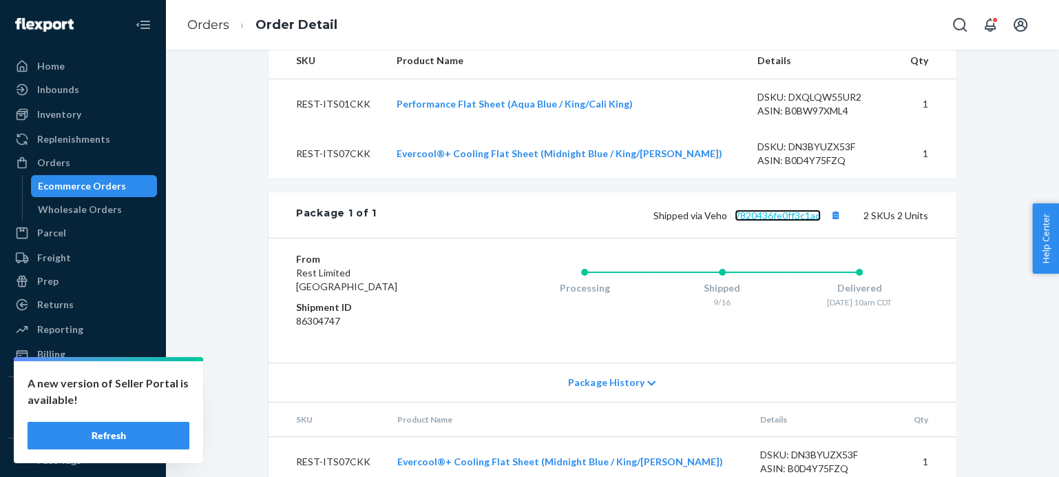
click at [771, 221] on link "7820436fe0ff3c1ad" at bounding box center [778, 215] width 86 height 12
click at [218, 22] on link "Orders" at bounding box center [208, 24] width 42 height 15
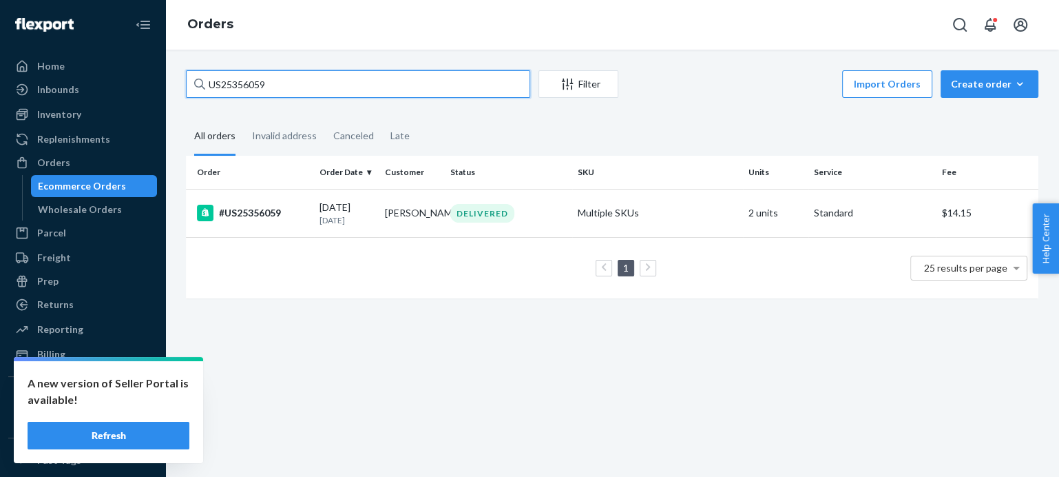
drag, startPoint x: 277, startPoint y: 84, endPoint x: 163, endPoint y: 71, distance: 114.4
click at [163, 71] on div "Home Inbounds Shipping Plans Problems Inventory Products Replenishments Orders …" at bounding box center [529, 238] width 1059 height 477
paste input "8"
drag, startPoint x: 278, startPoint y: 83, endPoint x: 177, endPoint y: 77, distance: 101.4
click at [177, 77] on div "US25356089 Filter Import Orders Create order Ecommerce order Removal order All …" at bounding box center [612, 191] width 873 height 242
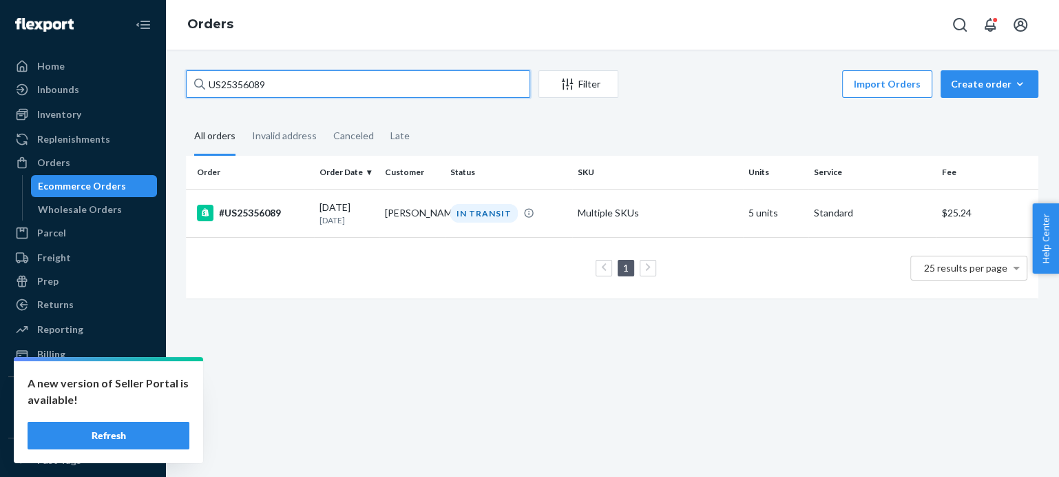
paste input "121"
type input "US25356121"
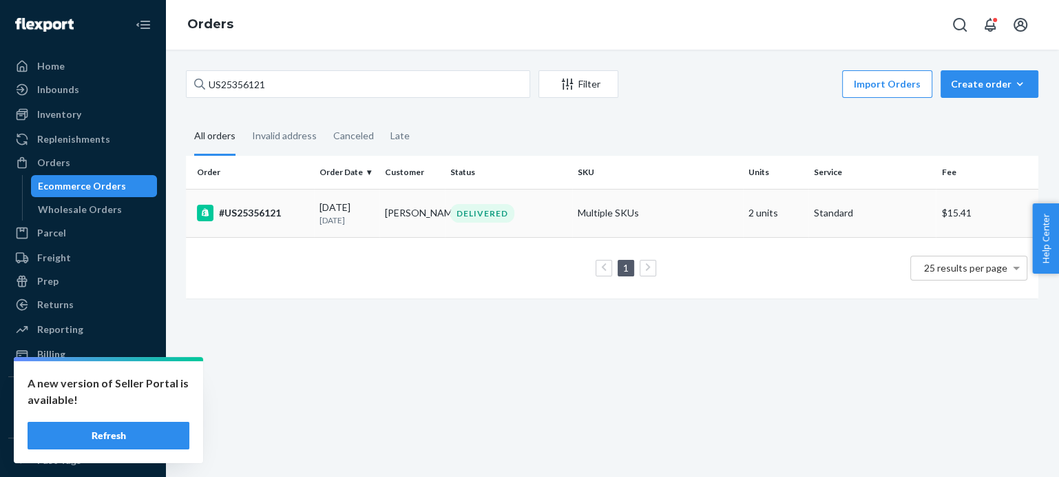
click at [264, 216] on div "#US25356121" at bounding box center [253, 213] width 112 height 17
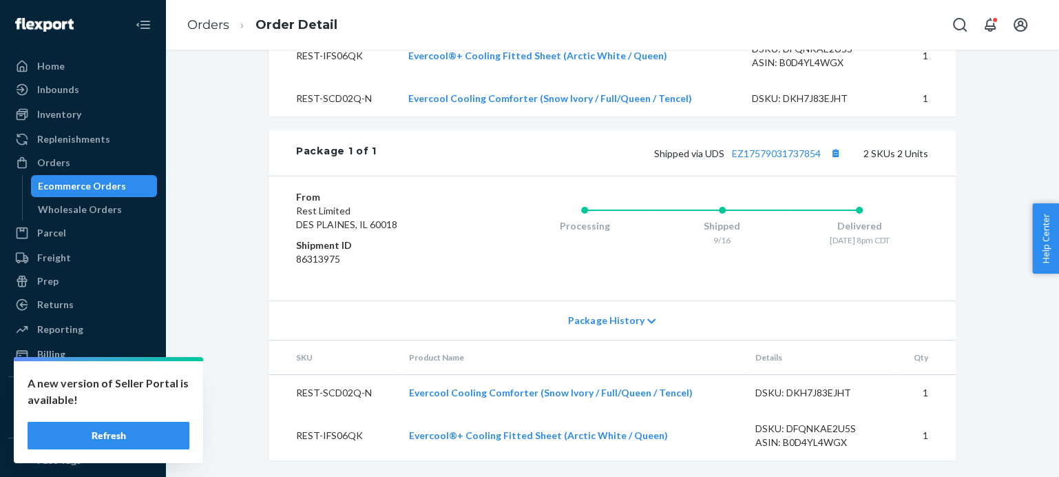
scroll to position [598, 0]
click at [782, 158] on link "EZ17579031737854" at bounding box center [776, 153] width 89 height 12
click at [208, 25] on link "Orders" at bounding box center [208, 24] width 42 height 15
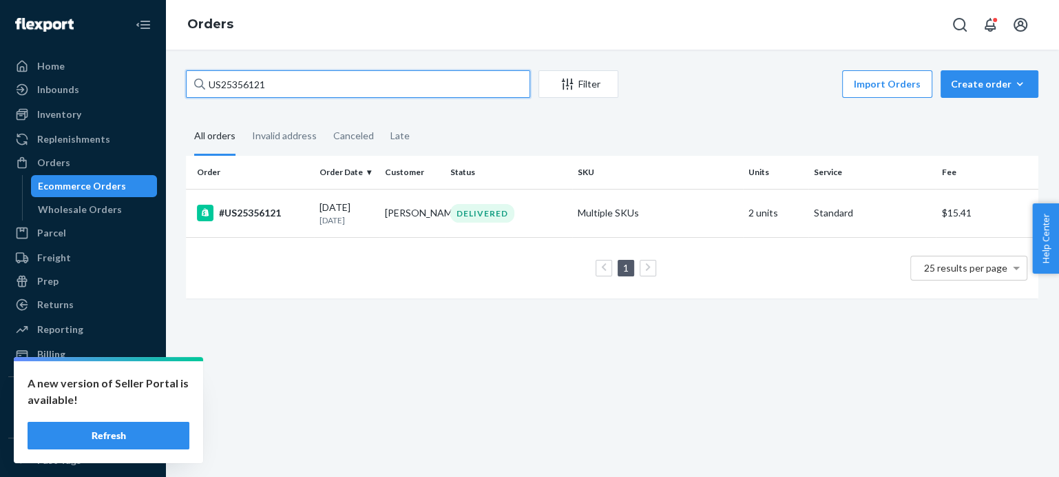
drag, startPoint x: 278, startPoint y: 84, endPoint x: 188, endPoint y: 77, distance: 89.8
click at [188, 77] on input "US25356121" at bounding box center [358, 84] width 344 height 28
paste input "#US25356139"
type input "#US25356139"
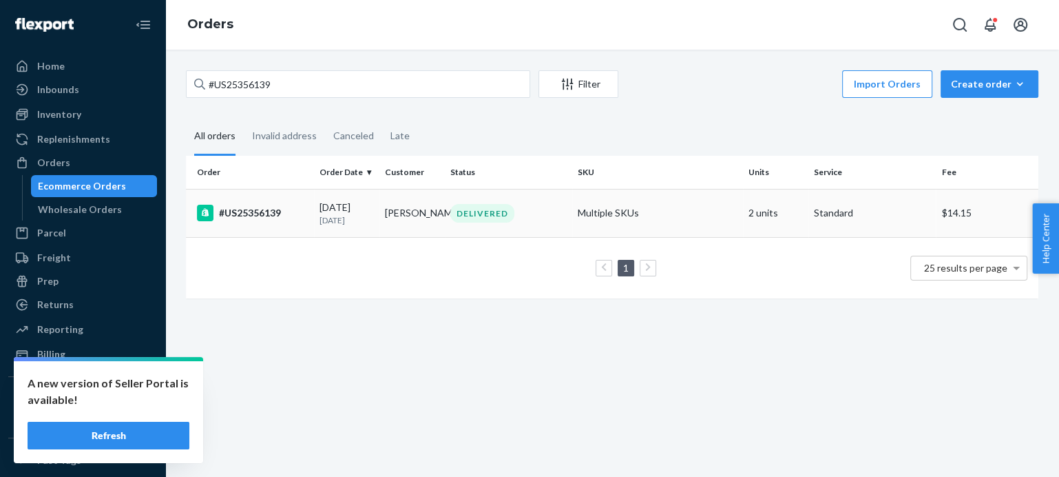
click at [264, 217] on div "#US25356139" at bounding box center [253, 213] width 112 height 17
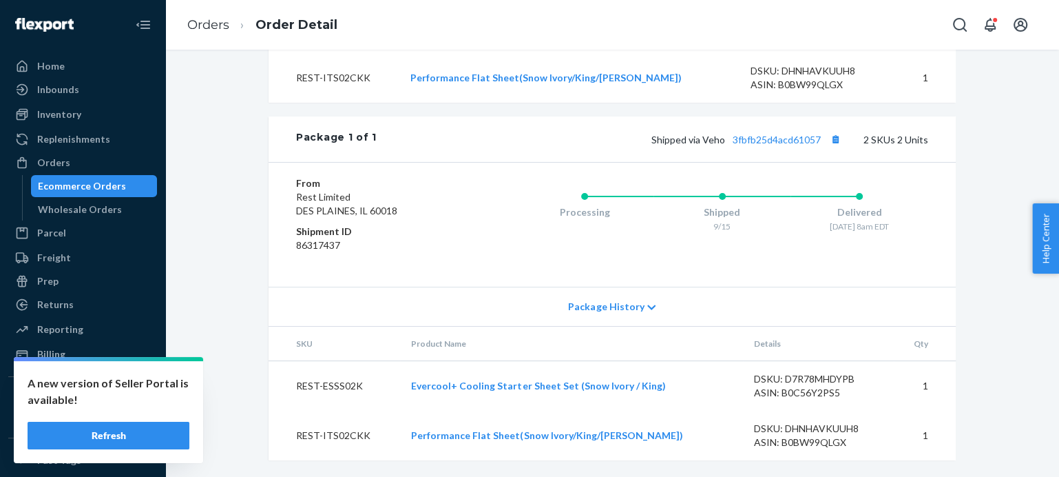
scroll to position [612, 0]
click at [771, 137] on link "3fbfb25d4acd61057" at bounding box center [777, 140] width 88 height 12
